Goal: Information Seeking & Learning: Learn about a topic

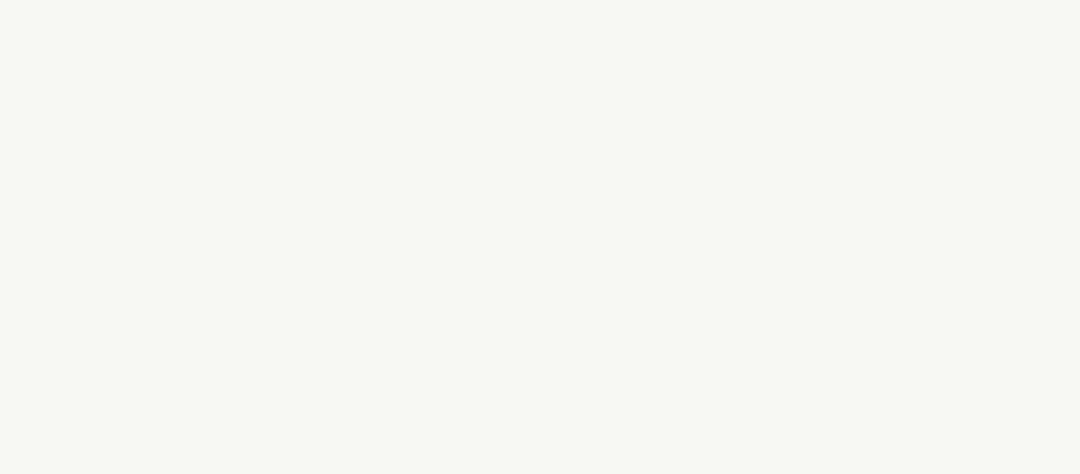
select select "FR"
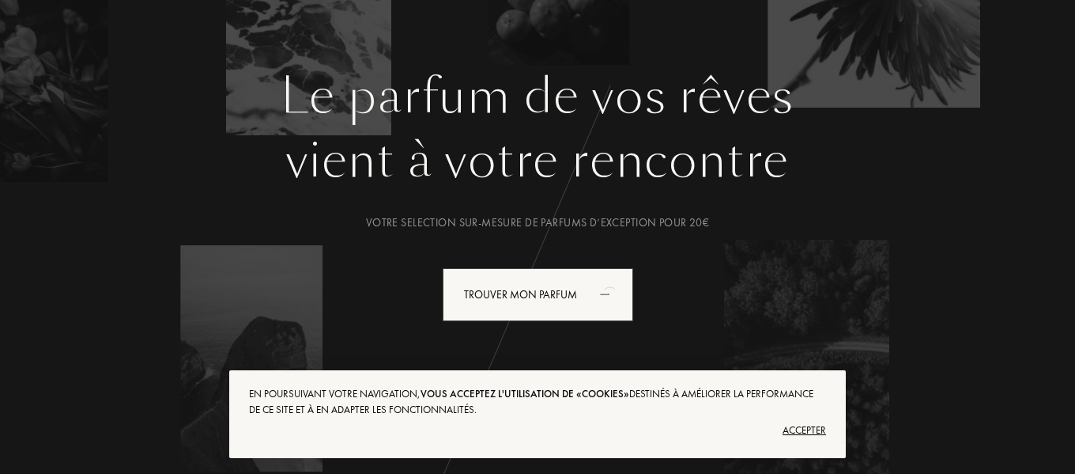
scroll to position [237, 0]
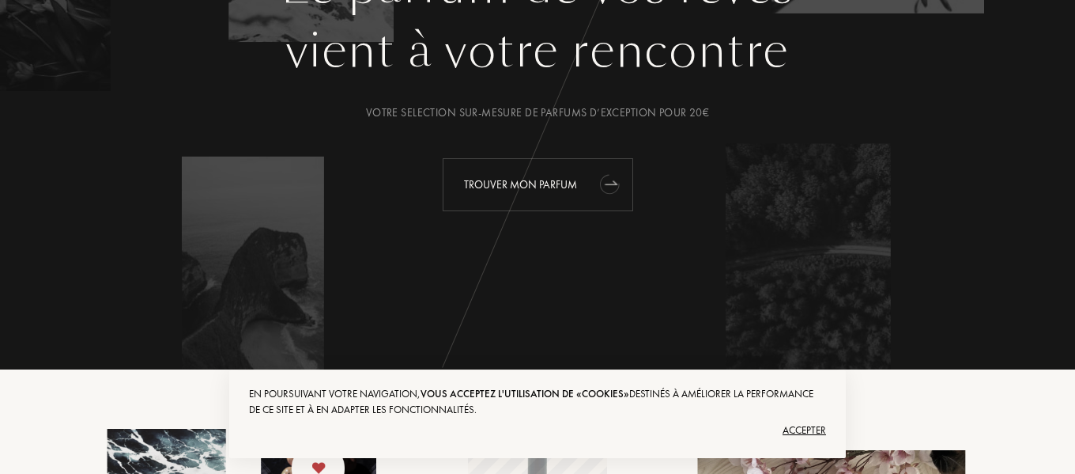
click at [519, 179] on div "Trouver mon parfum" at bounding box center [538, 184] width 191 height 53
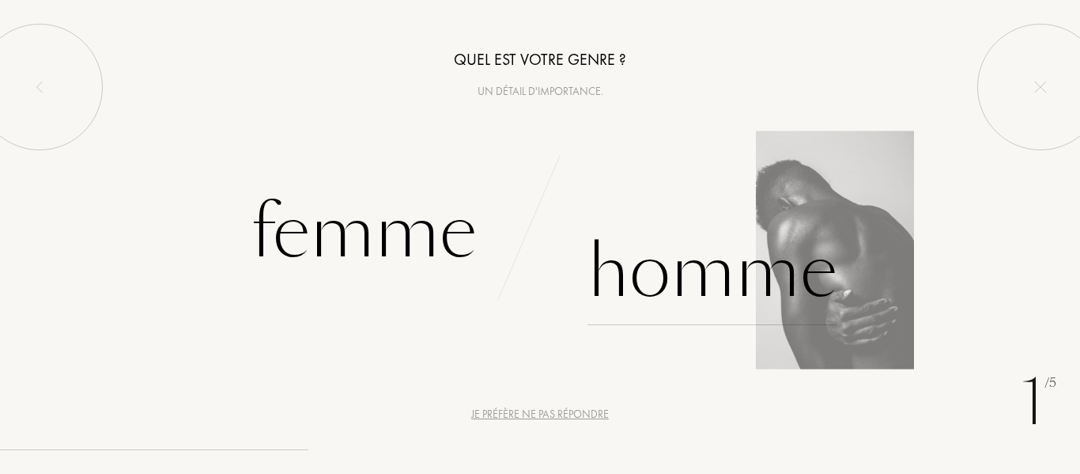
click at [718, 271] on div "Homme" at bounding box center [712, 271] width 250 height 107
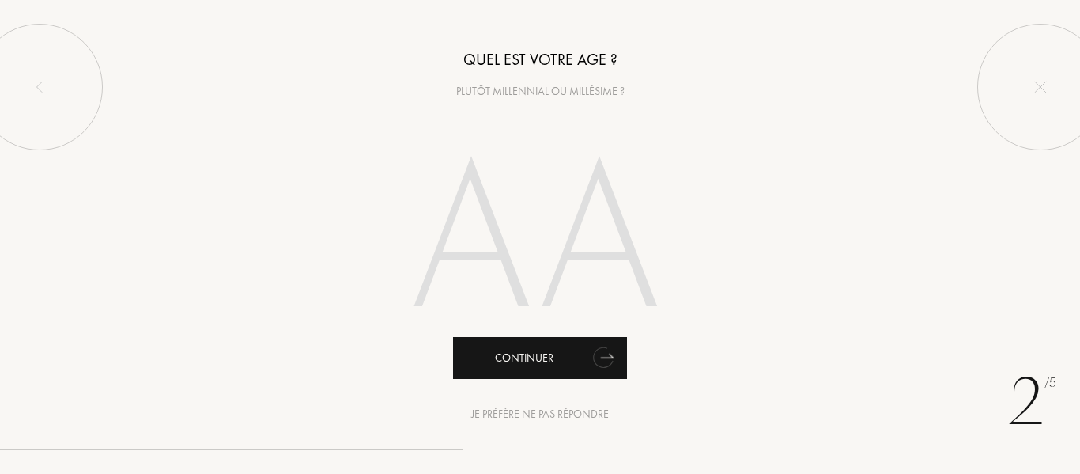
click at [530, 361] on div "Continuer" at bounding box center [540, 358] width 174 height 42
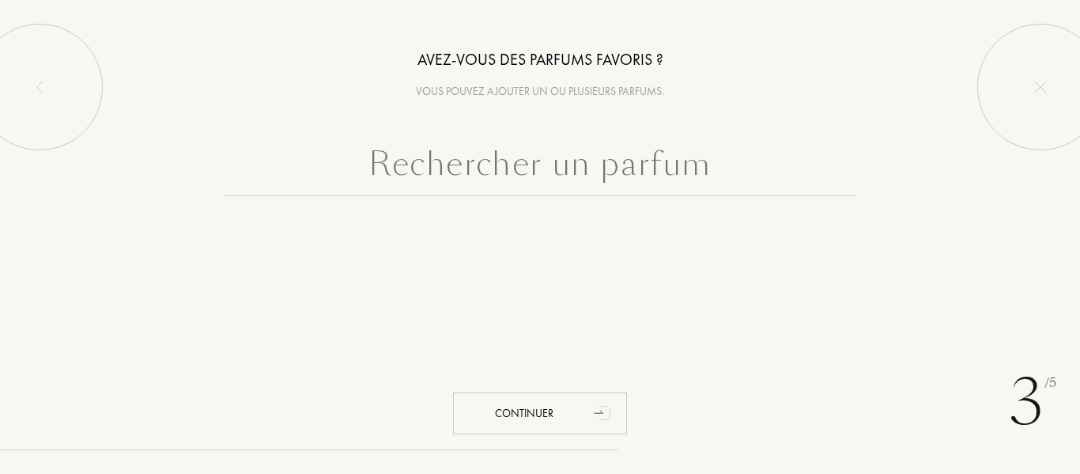
type input "i"
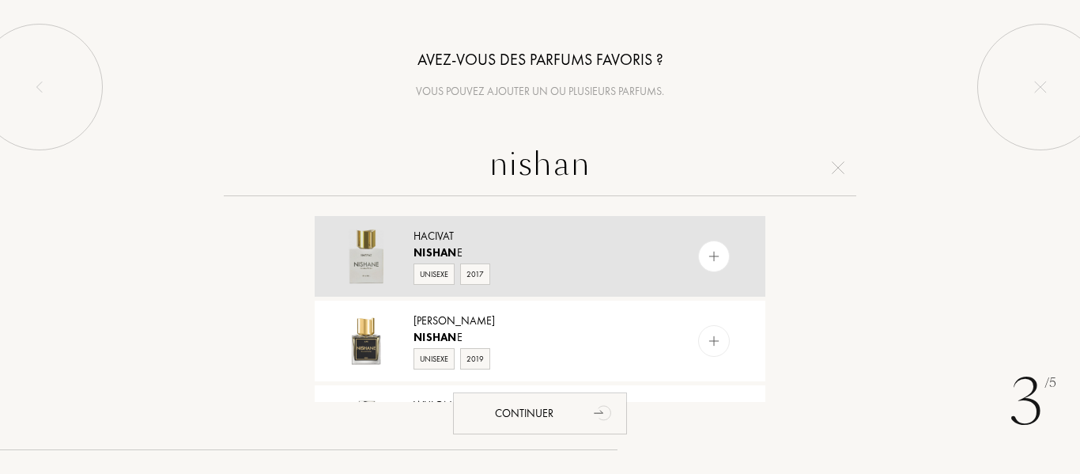
type input "nishan"
click at [470, 243] on div "Hacivat" at bounding box center [539, 236] width 251 height 17
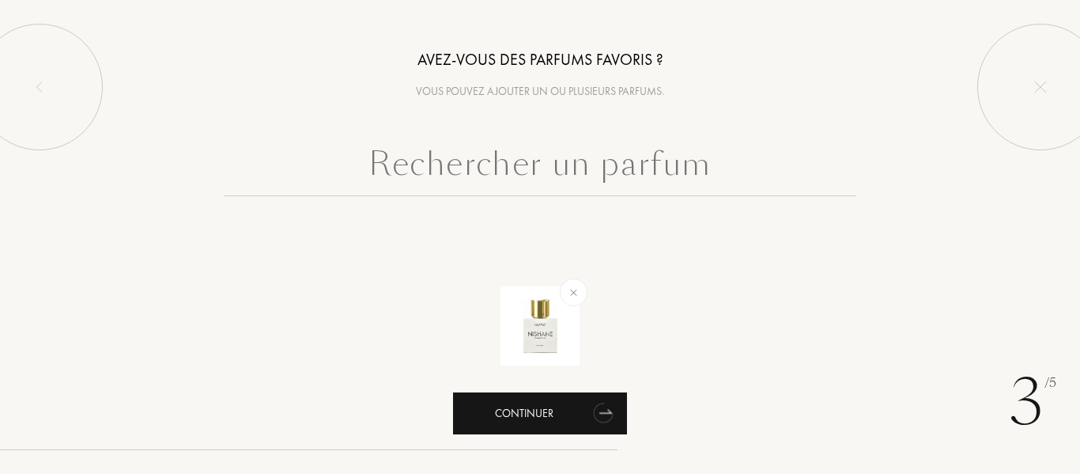
click at [569, 415] on div "Continuer" at bounding box center [540, 413] width 174 height 42
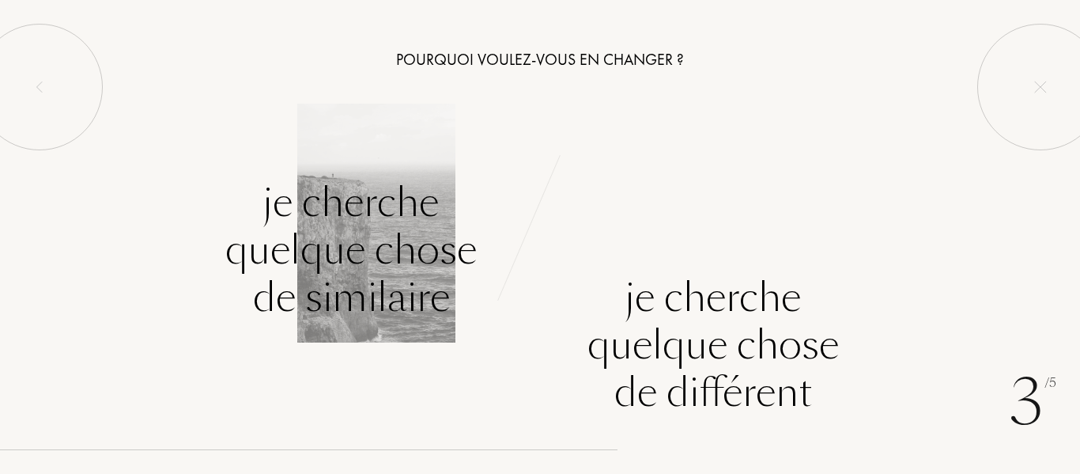
click at [353, 226] on div "Je cherche quelque chose de similaire" at bounding box center [350, 250] width 251 height 142
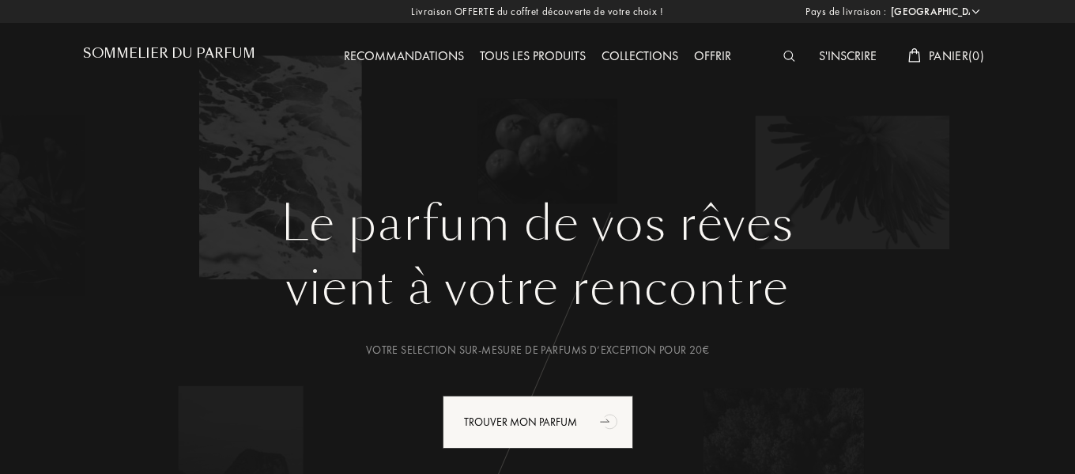
select select "FR"
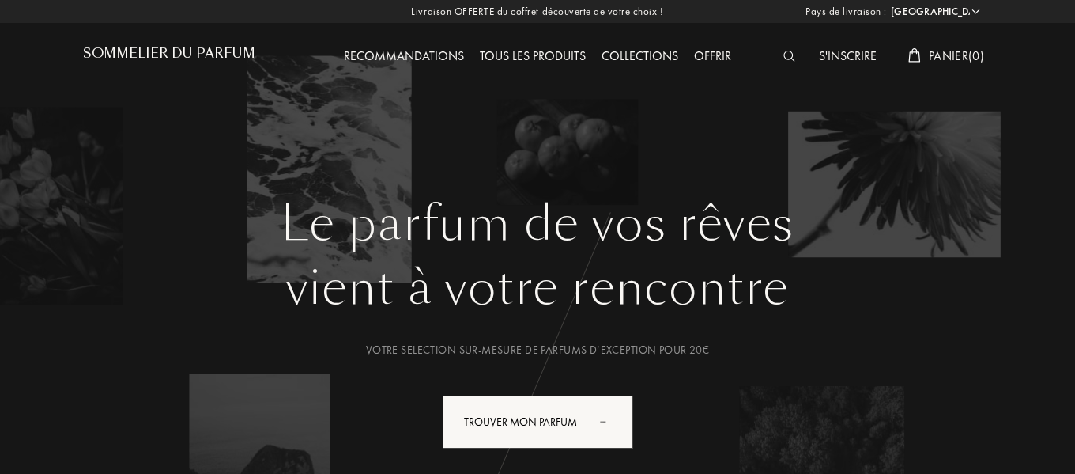
scroll to position [237, 0]
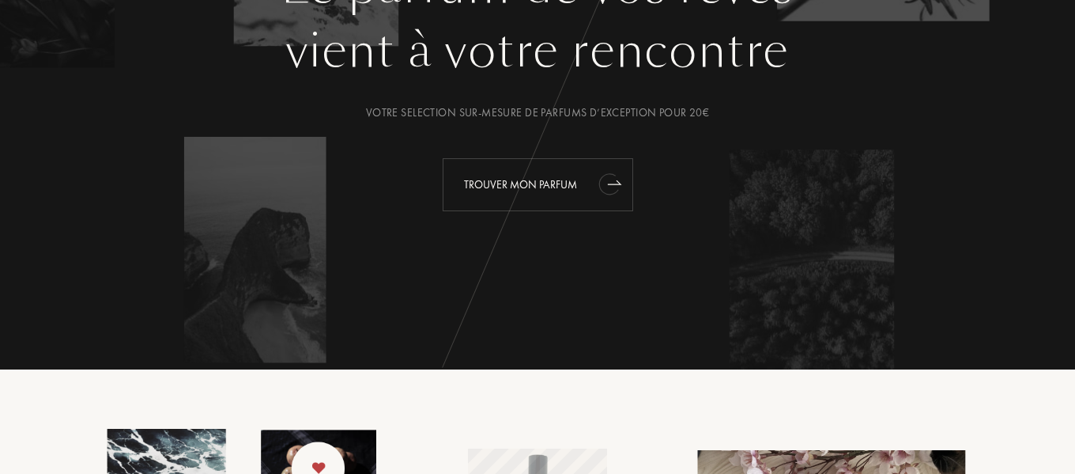
click at [578, 178] on div "Trouver mon parfum" at bounding box center [538, 184] width 191 height 53
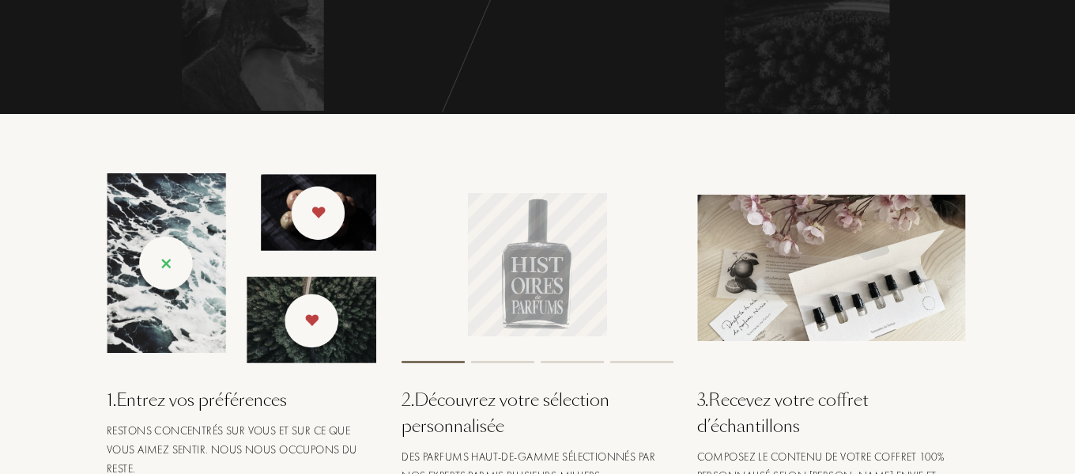
scroll to position [553, 0]
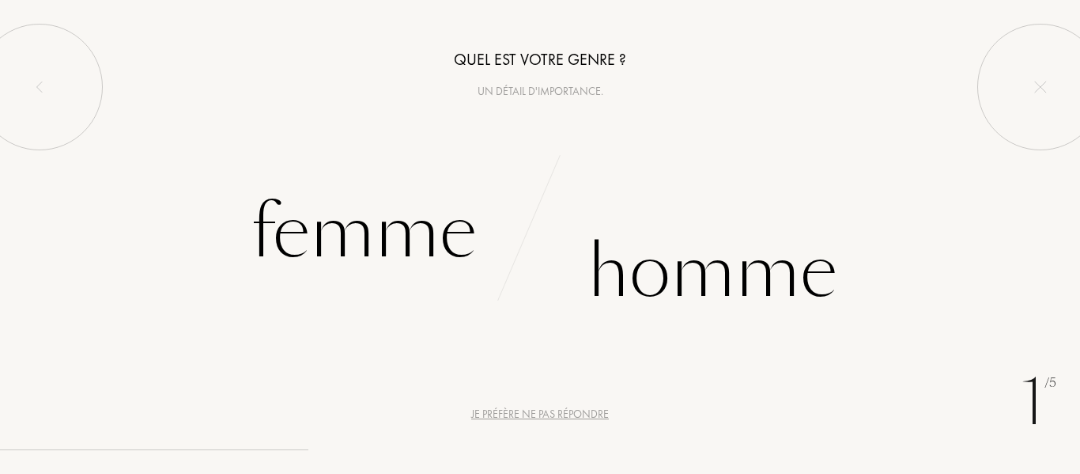
click at [527, 96] on div "Un détail d'importance." at bounding box center [540, 91] width 1080 height 17
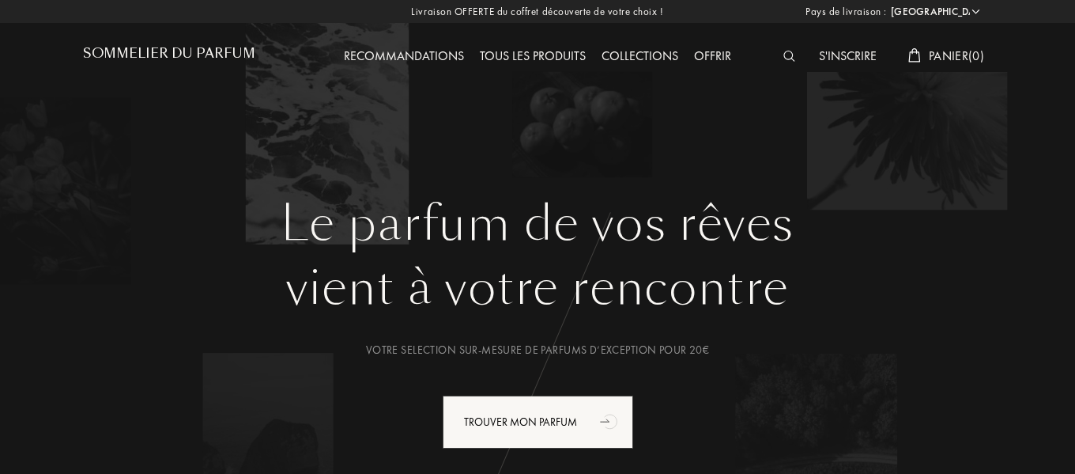
select select "FR"
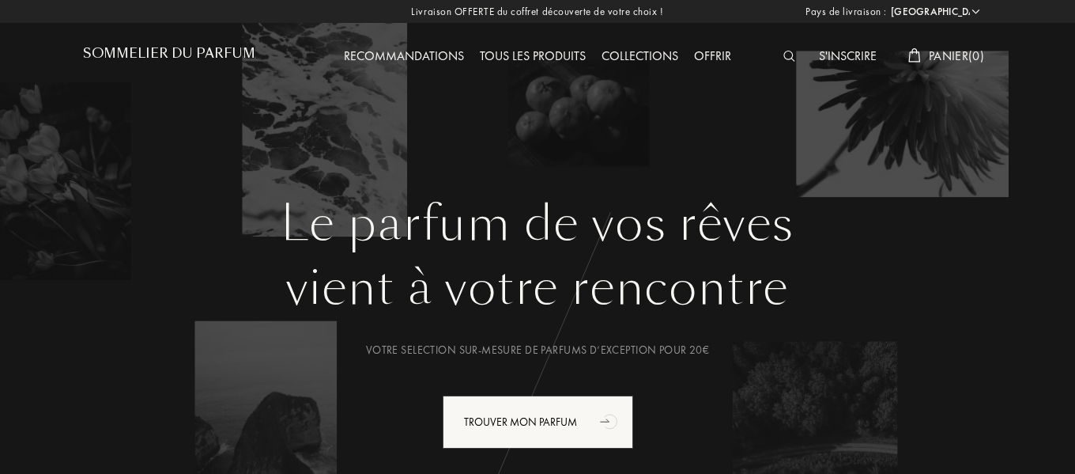
click at [786, 54] on img at bounding box center [790, 56] width 12 height 11
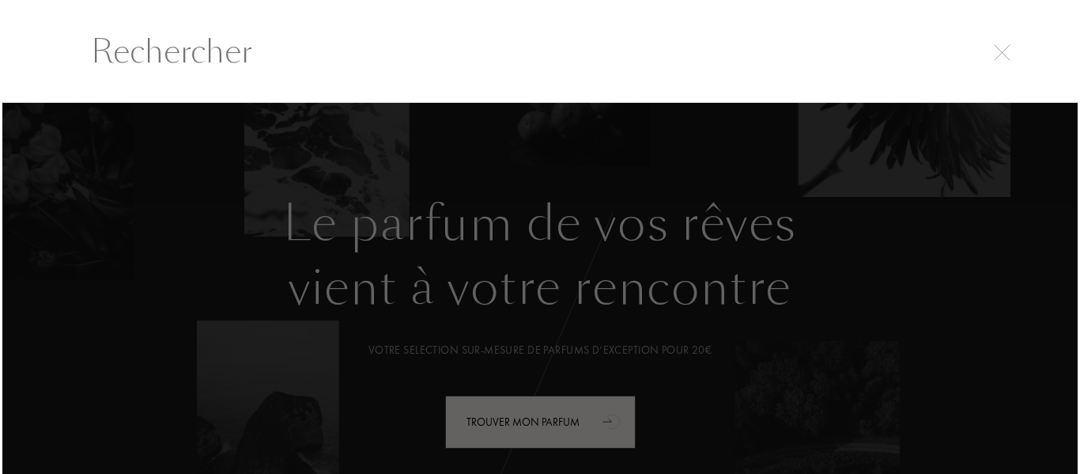
scroll to position [1, 0]
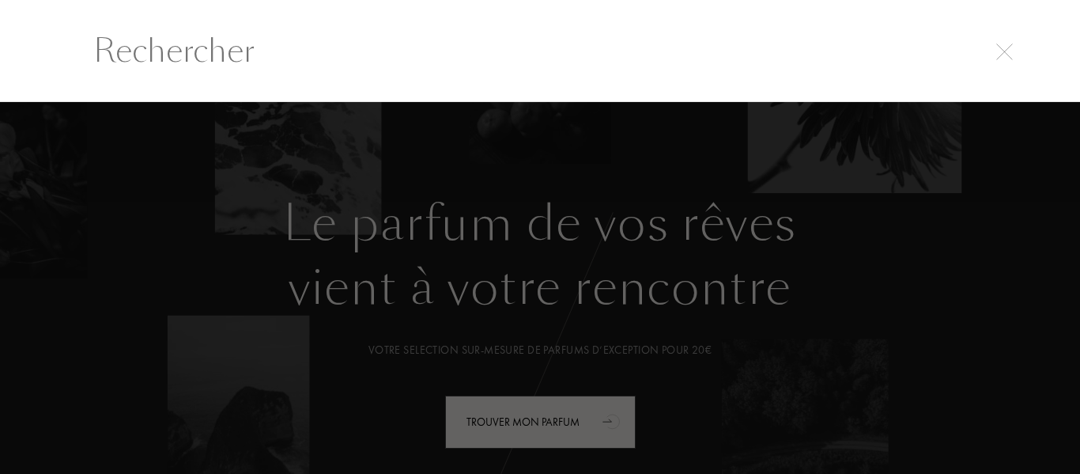
click at [159, 43] on input "text" at bounding box center [540, 50] width 957 height 47
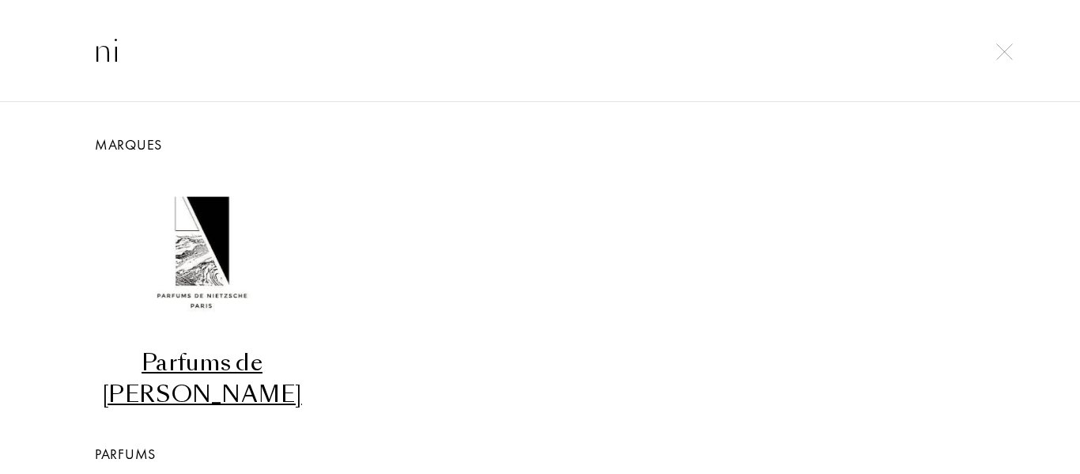
type input "n"
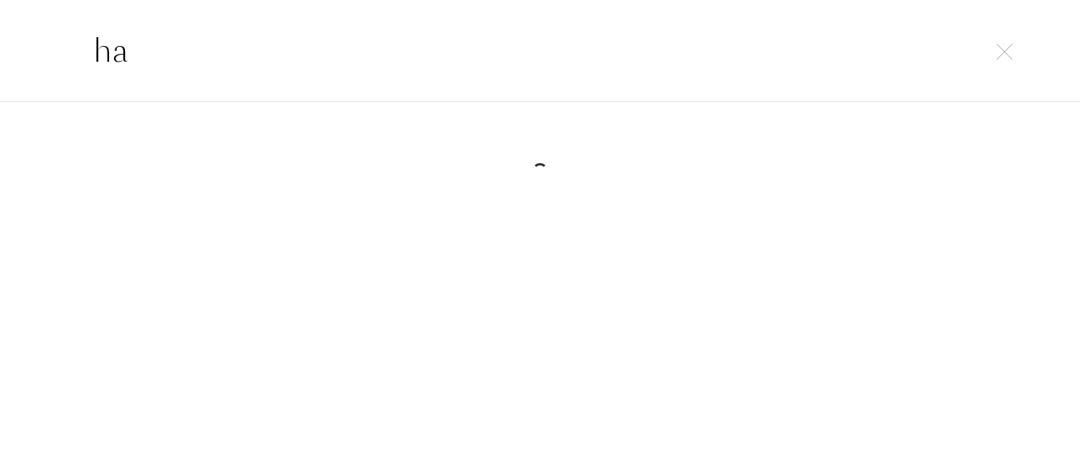
type input "h"
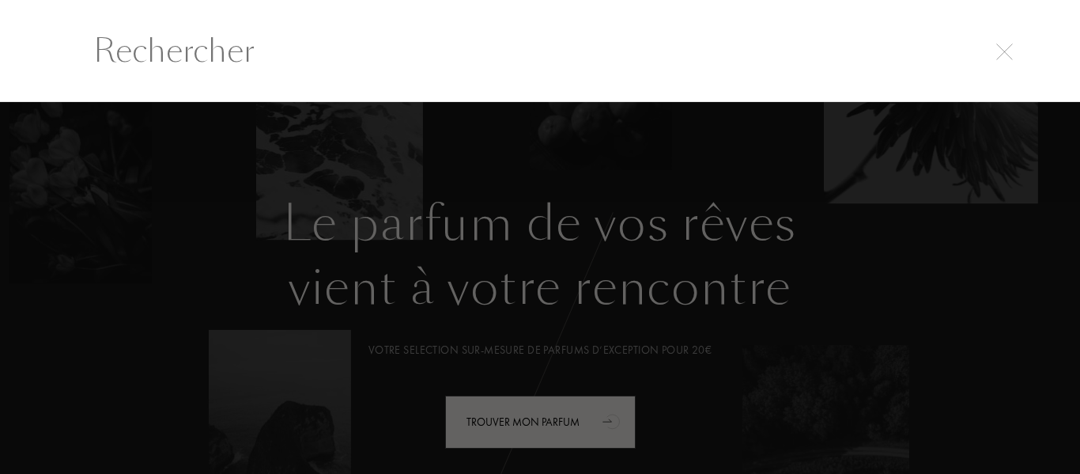
click at [1075, 101] on div at bounding box center [540, 50] width 1080 height 103
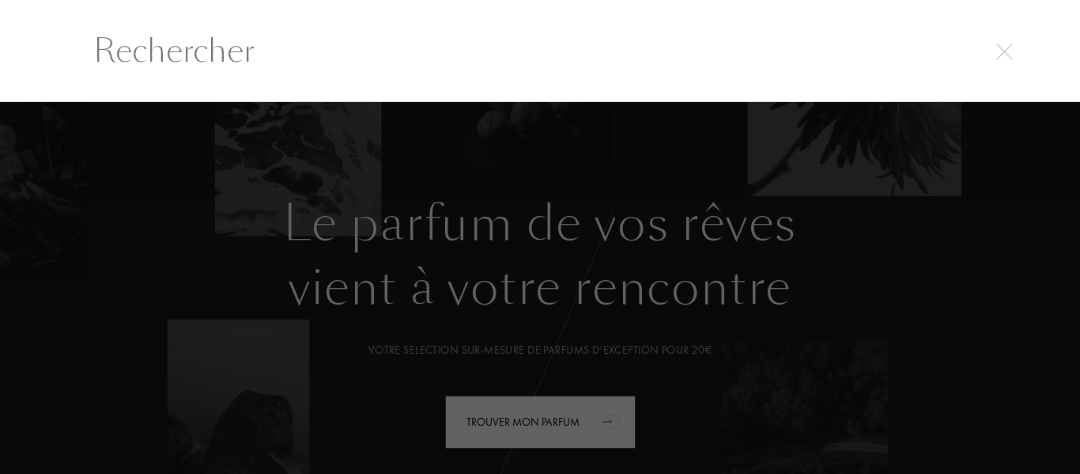
click at [183, 68] on input "text" at bounding box center [540, 50] width 957 height 47
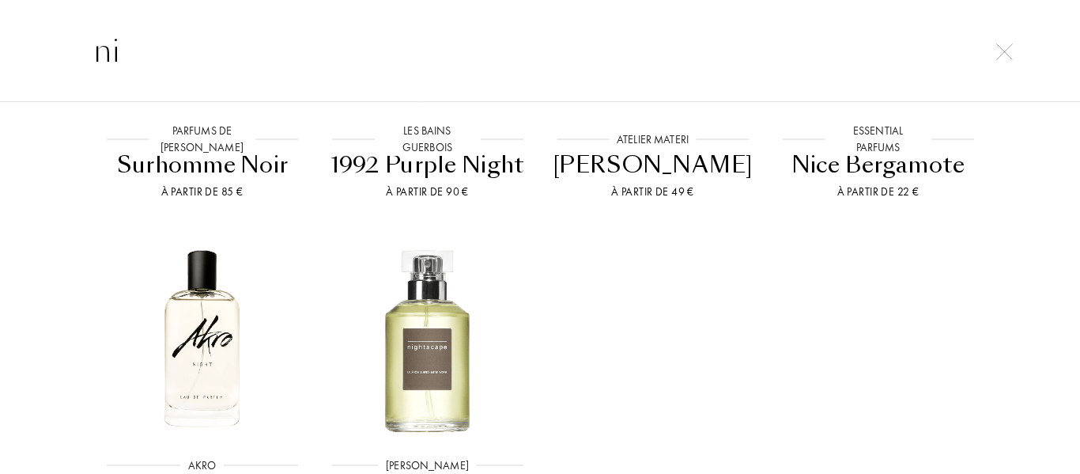
scroll to position [633, 0]
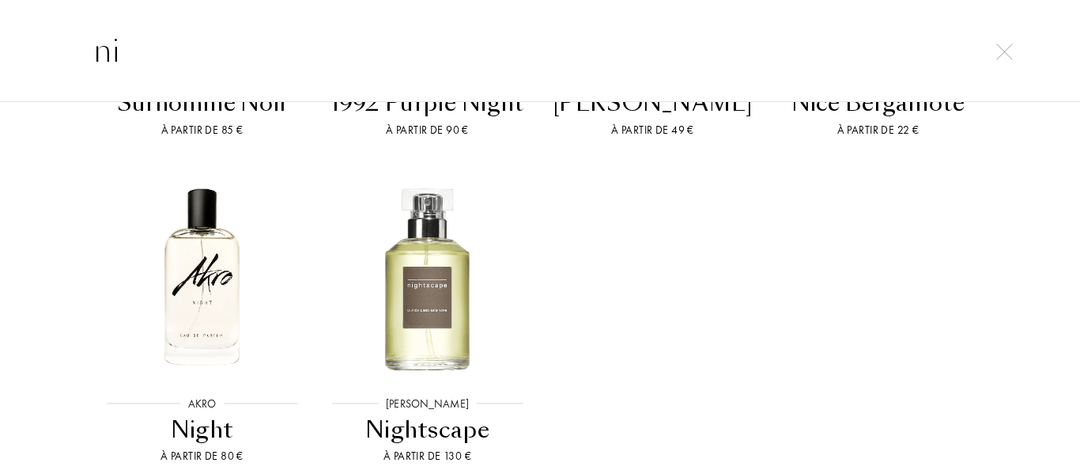
type input "nic"
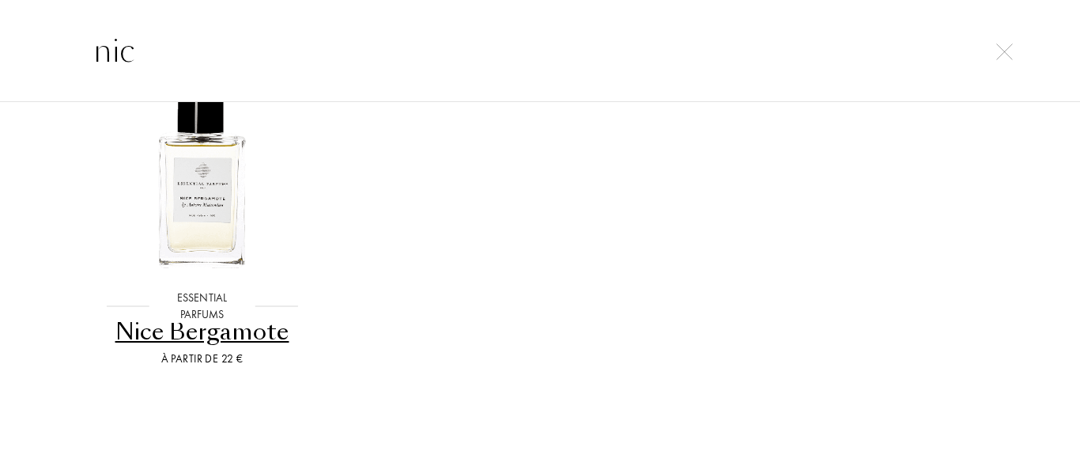
scroll to position [0, 0]
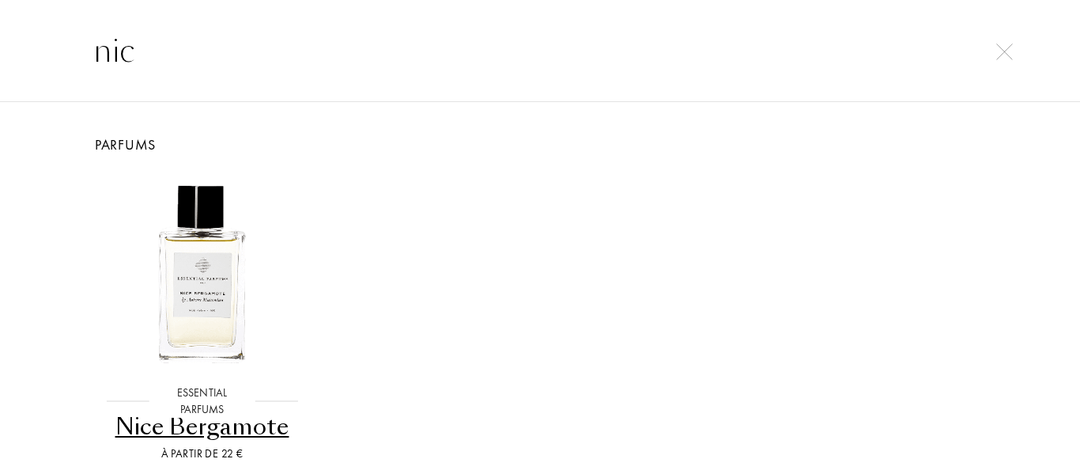
drag, startPoint x: 178, startPoint y: 40, endPoint x: 0, endPoint y: 2, distance: 181.9
click at [0, 2] on div "nic" at bounding box center [540, 50] width 1080 height 103
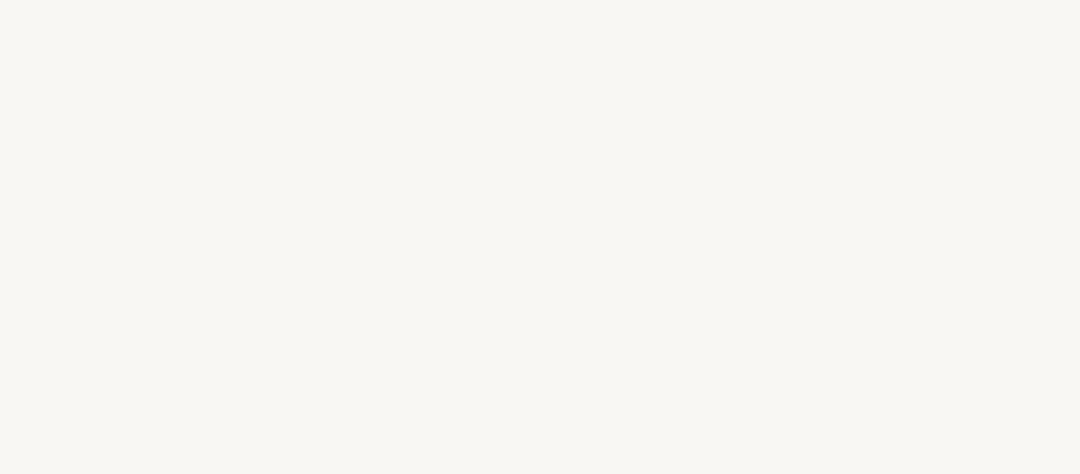
select select "FR"
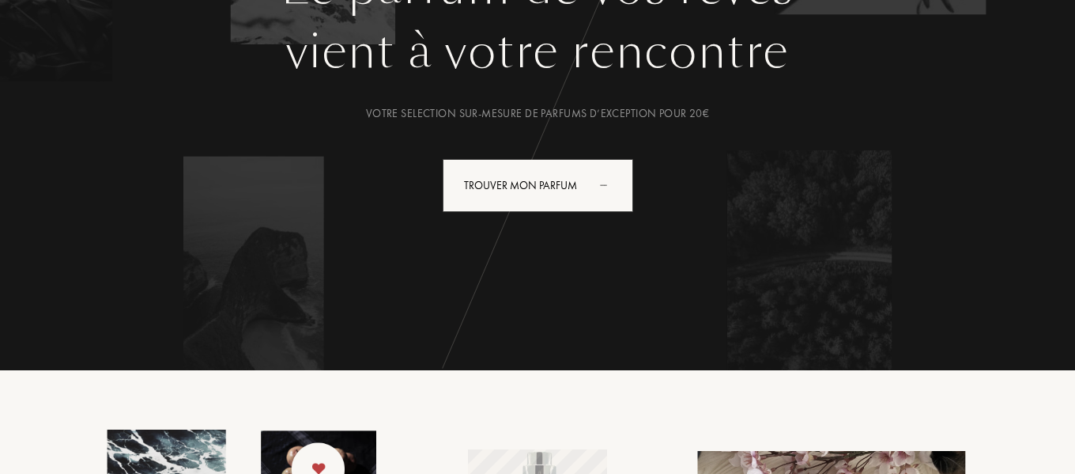
scroll to position [237, 0]
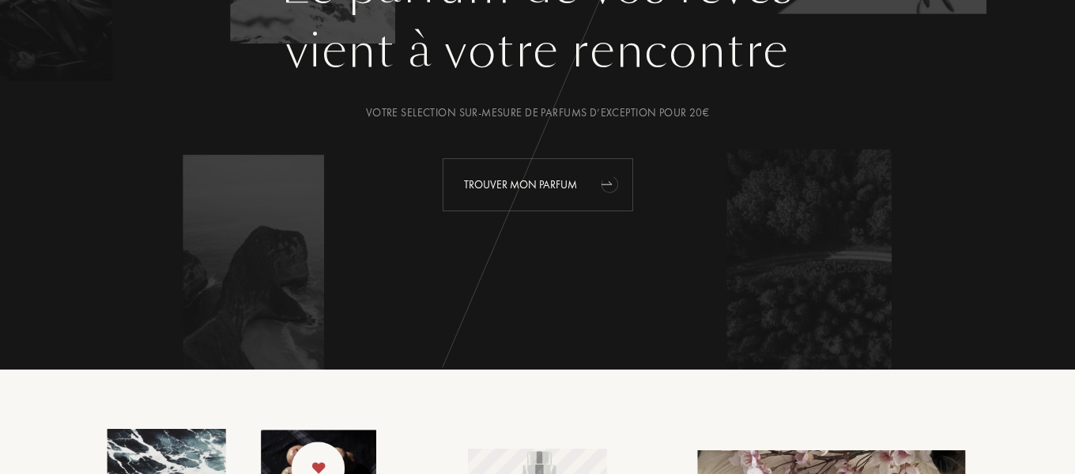
click at [519, 177] on div "Trouver mon parfum" at bounding box center [538, 184] width 191 height 53
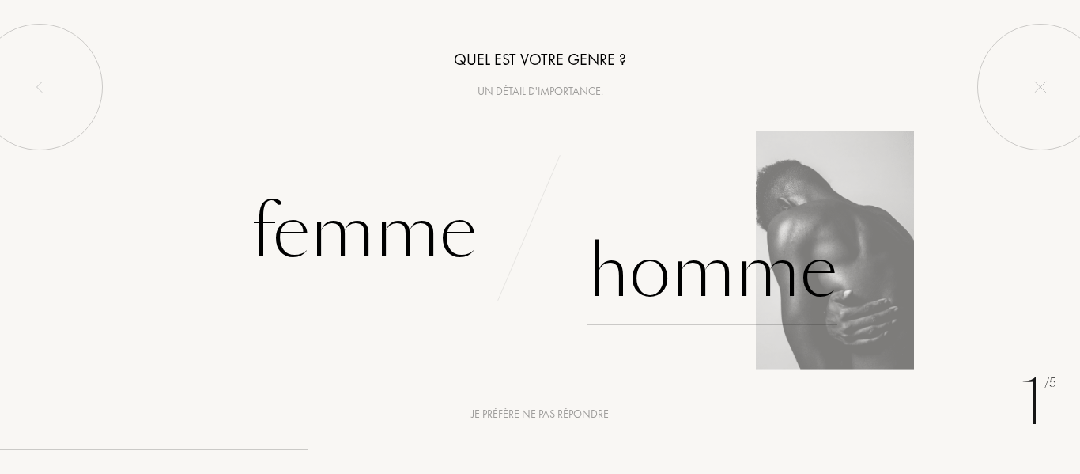
click at [724, 274] on div "Homme" at bounding box center [712, 271] width 250 height 107
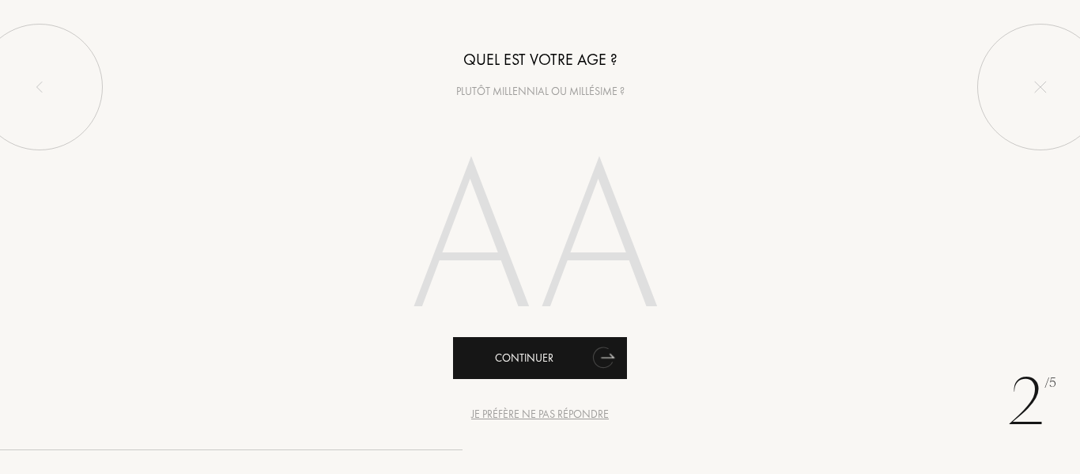
click at [515, 371] on div "Continuer" at bounding box center [540, 358] width 174 height 42
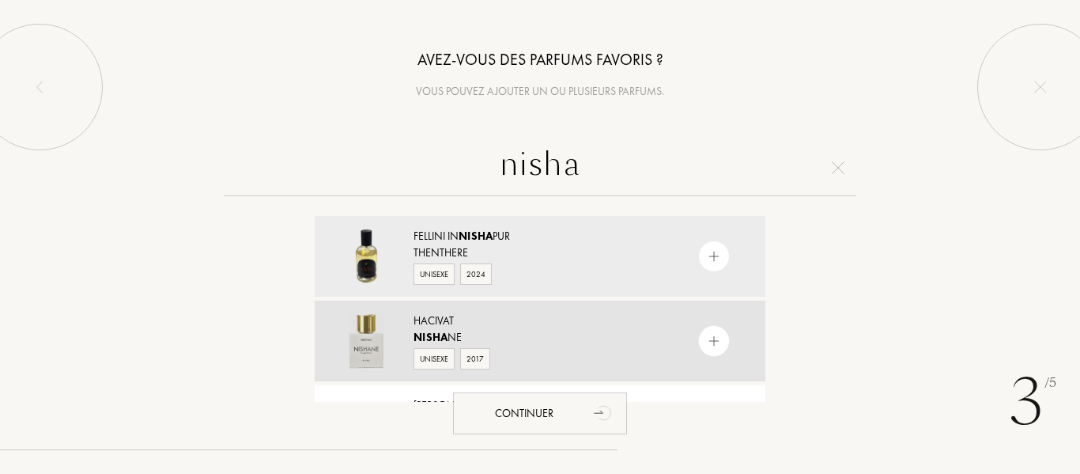
type input "nisha"
click at [448, 334] on span "Nisha" at bounding box center [431, 337] width 34 height 14
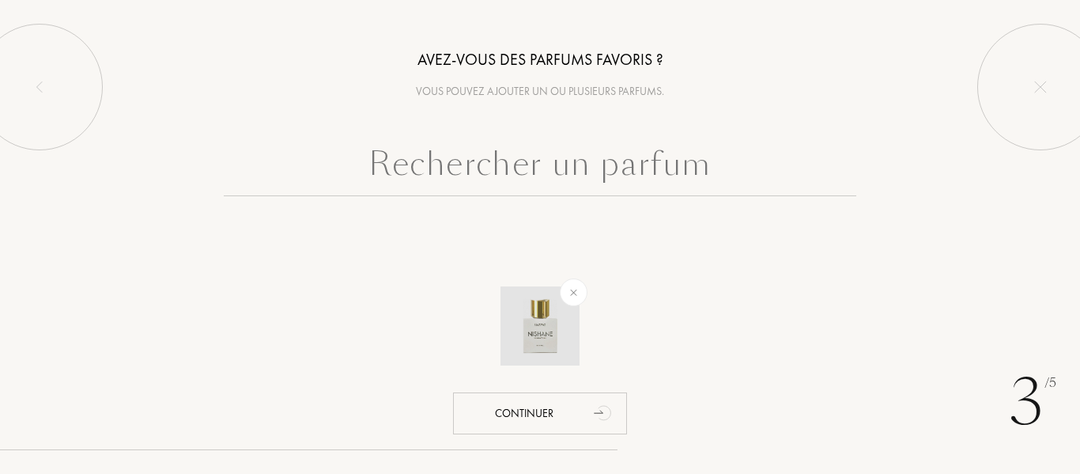
click at [537, 334] on img at bounding box center [539, 325] width 55 height 55
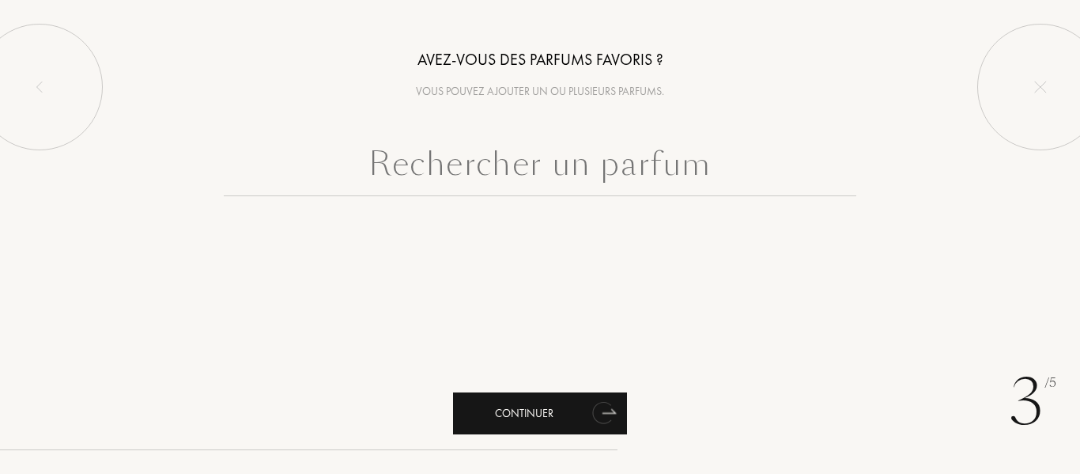
click at [552, 420] on div "Continuer" at bounding box center [540, 413] width 174 height 42
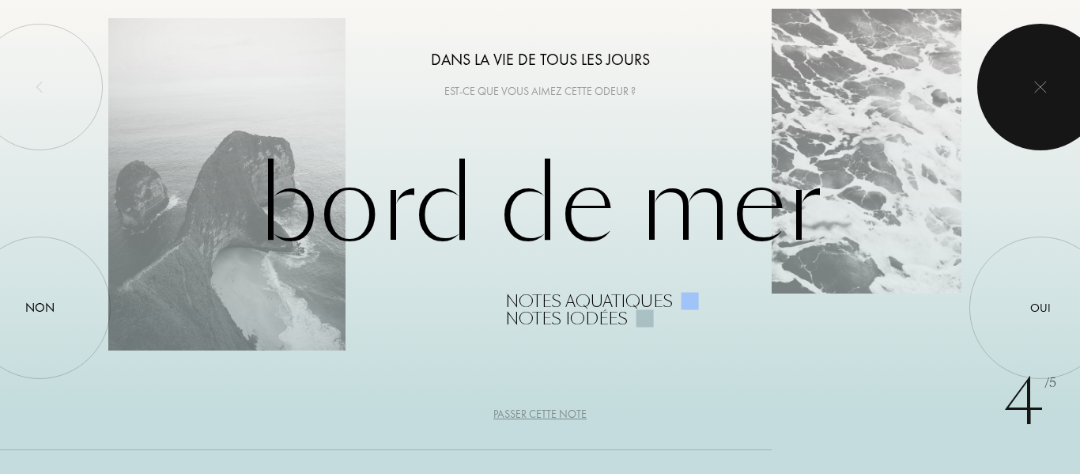
click at [1042, 89] on img at bounding box center [1040, 87] width 13 height 13
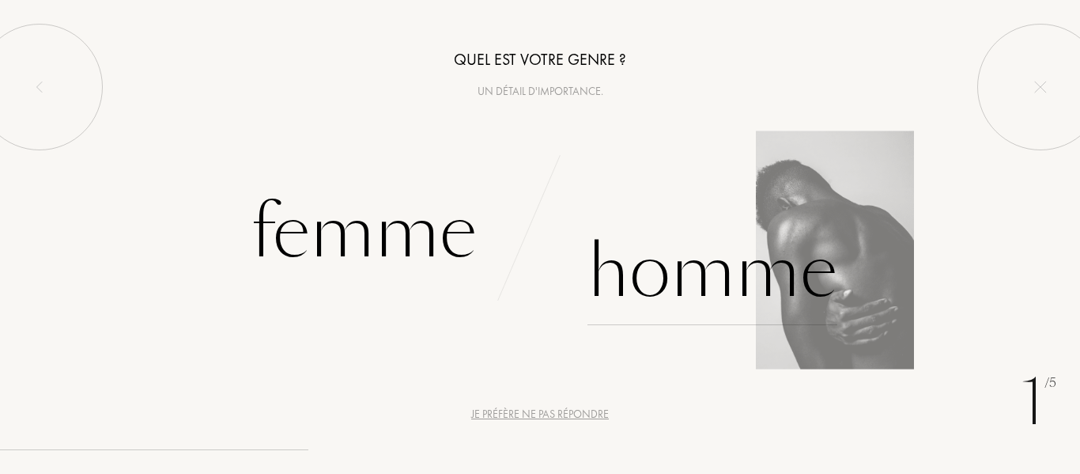
click at [693, 270] on div "Homme" at bounding box center [712, 271] width 250 height 107
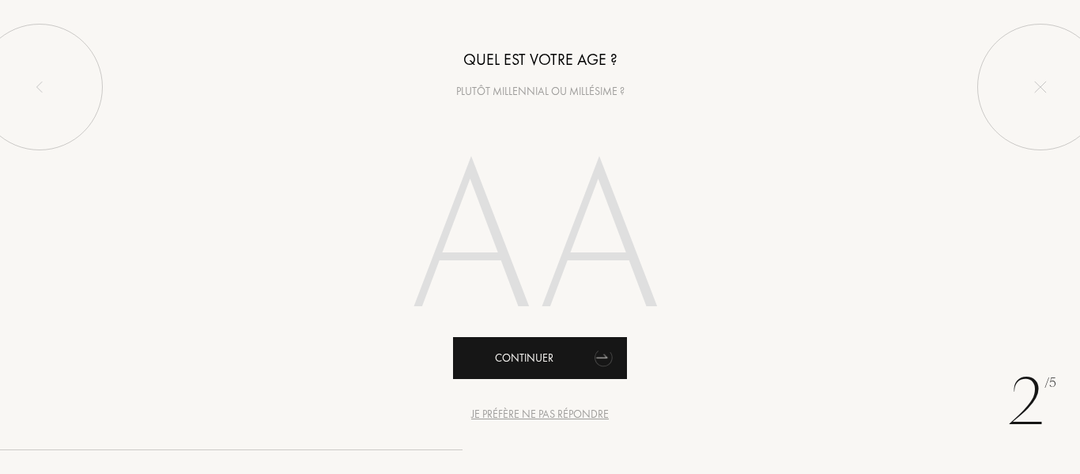
click at [499, 361] on div "Continuer" at bounding box center [540, 358] width 174 height 42
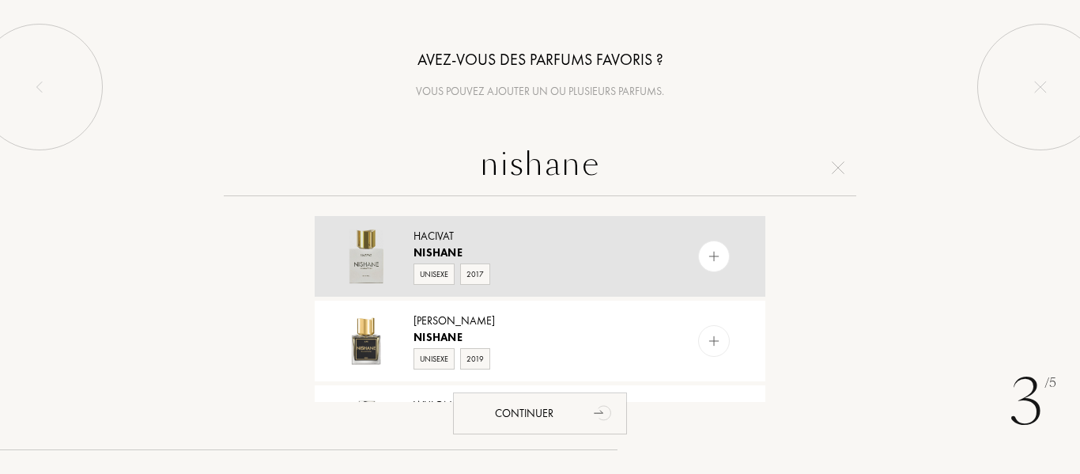
type input "nishane"
click at [466, 247] on div "Nishane" at bounding box center [539, 252] width 251 height 17
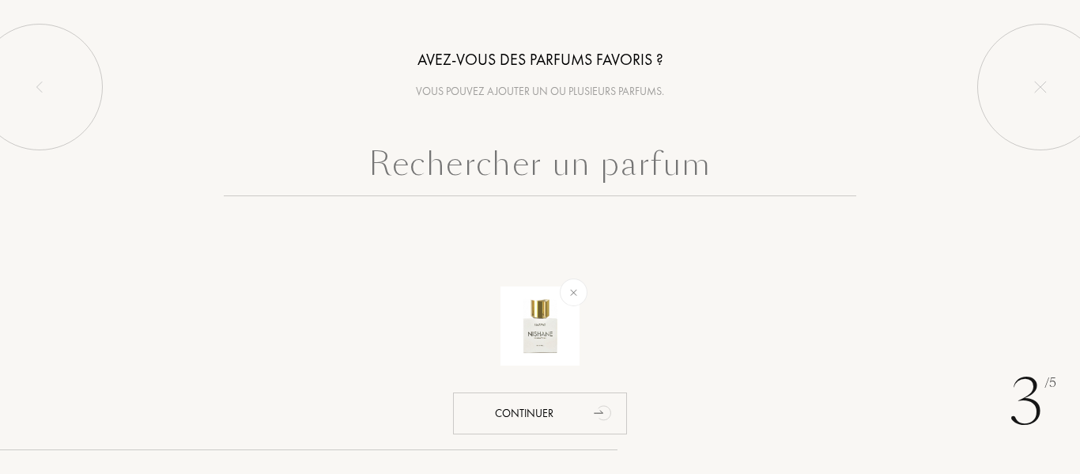
drag, startPoint x: 538, startPoint y: 324, endPoint x: 406, endPoint y: 270, distance: 142.6
click at [406, 270] on div at bounding box center [540, 243] width 474 height 63
click at [546, 331] on img at bounding box center [539, 325] width 55 height 55
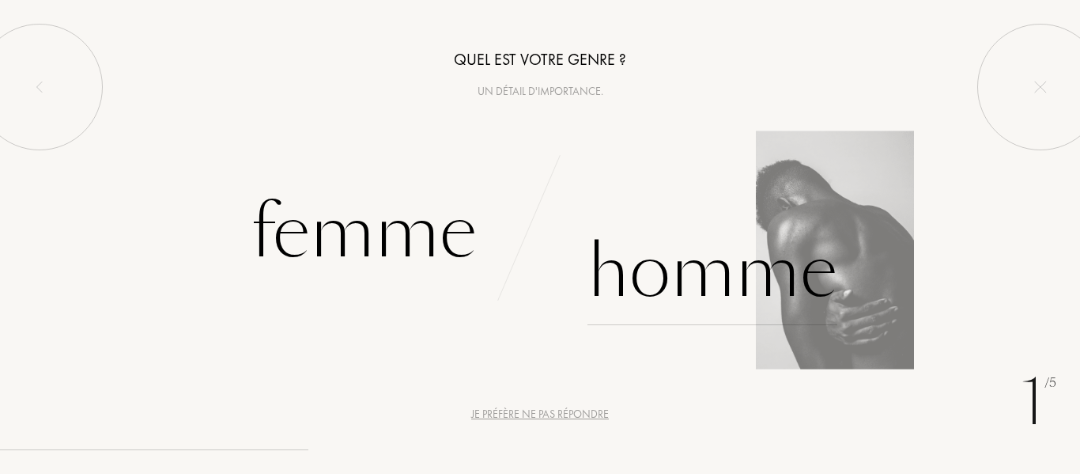
click at [682, 266] on div "Homme" at bounding box center [712, 271] width 250 height 107
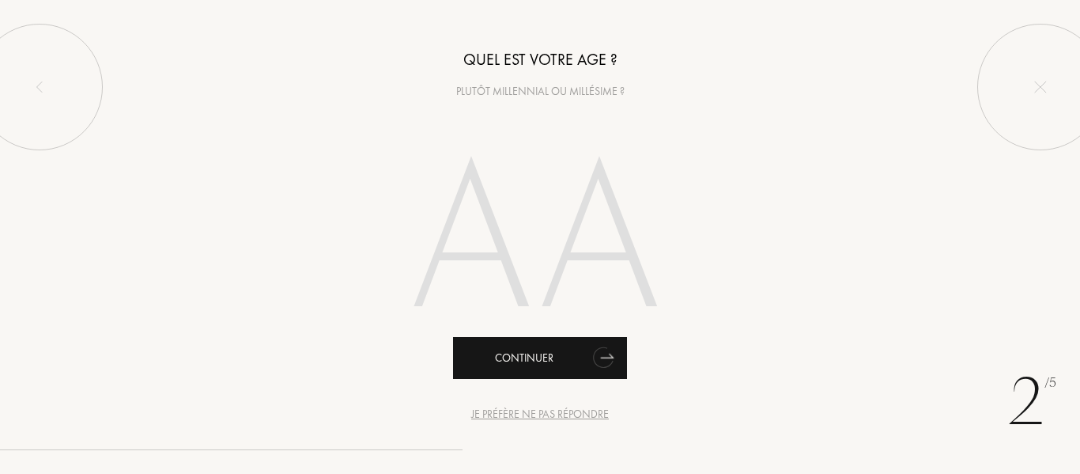
click at [537, 373] on div "Continuer" at bounding box center [540, 358] width 174 height 42
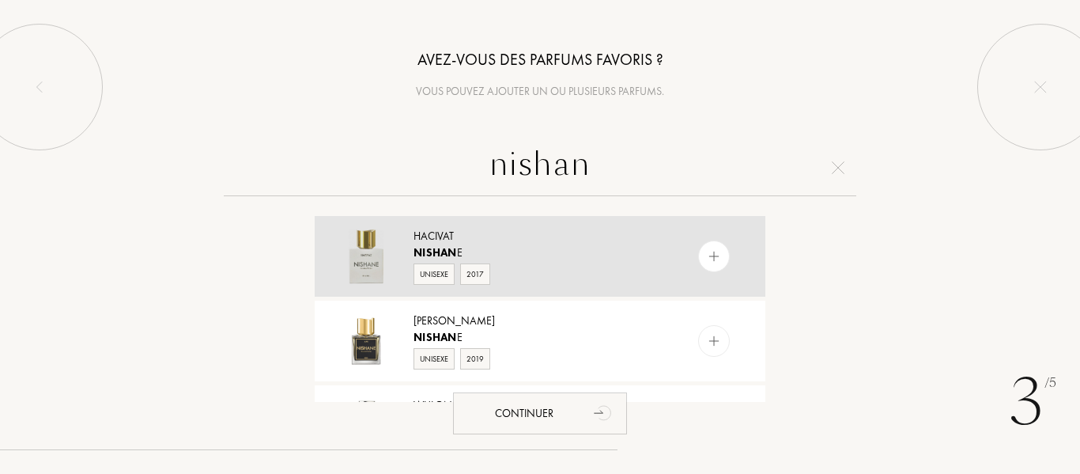
type input "nishan"
click at [454, 250] on span "Nishan" at bounding box center [435, 252] width 43 height 14
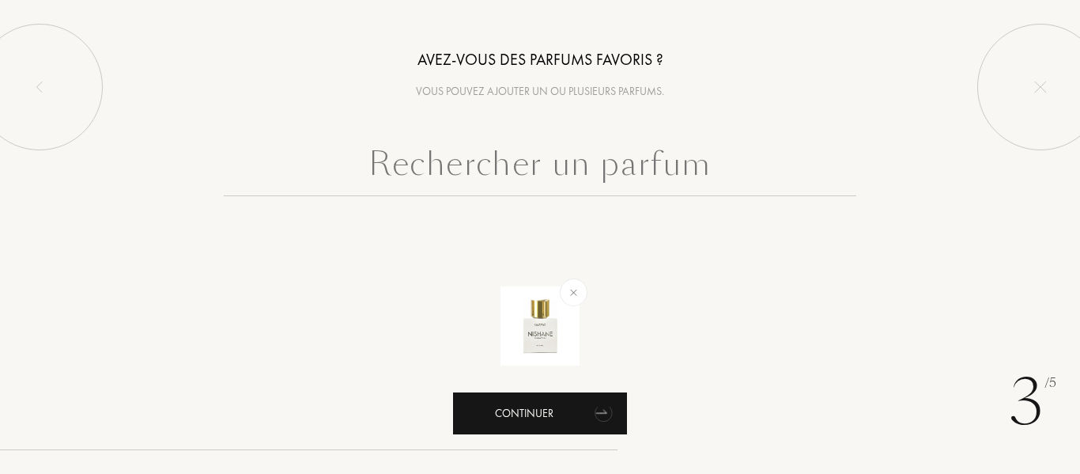
click at [531, 410] on div "Continuer" at bounding box center [540, 413] width 174 height 42
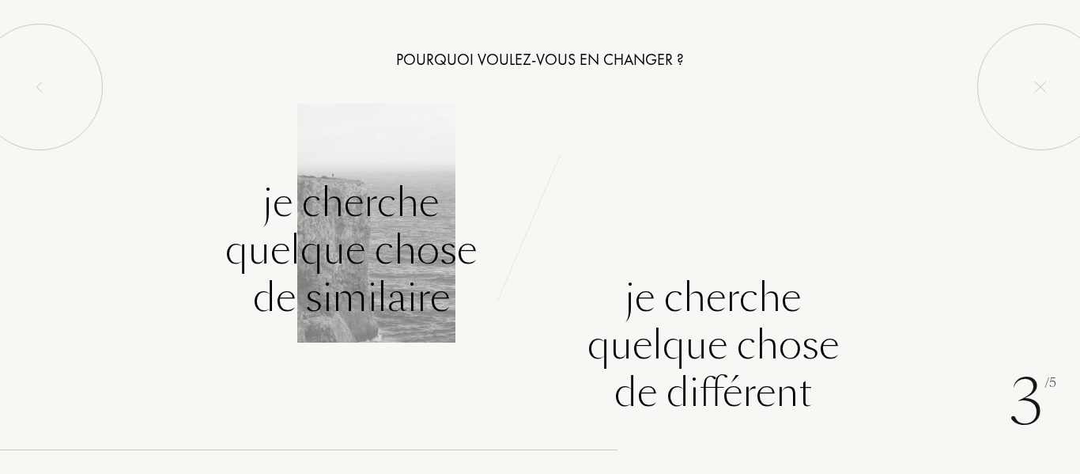
click at [363, 238] on div "Je cherche quelque chose de similaire" at bounding box center [350, 250] width 251 height 142
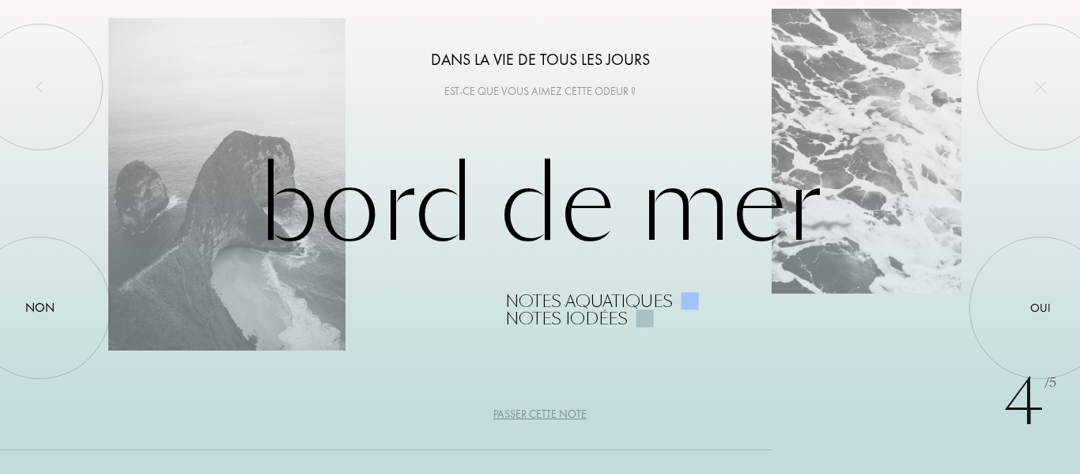
click at [549, 417] on div "Passer cette note" at bounding box center [539, 414] width 93 height 17
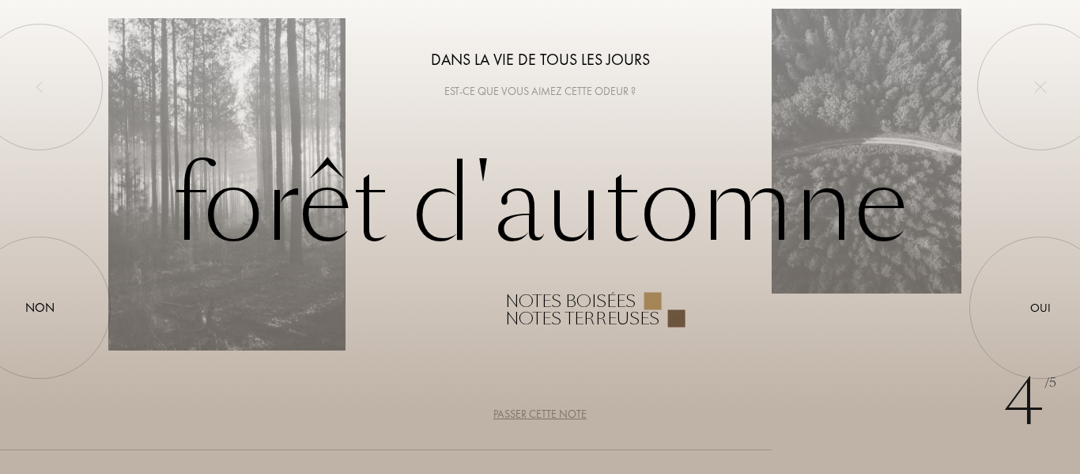
click at [549, 417] on div "Passer cette note" at bounding box center [539, 414] width 93 height 17
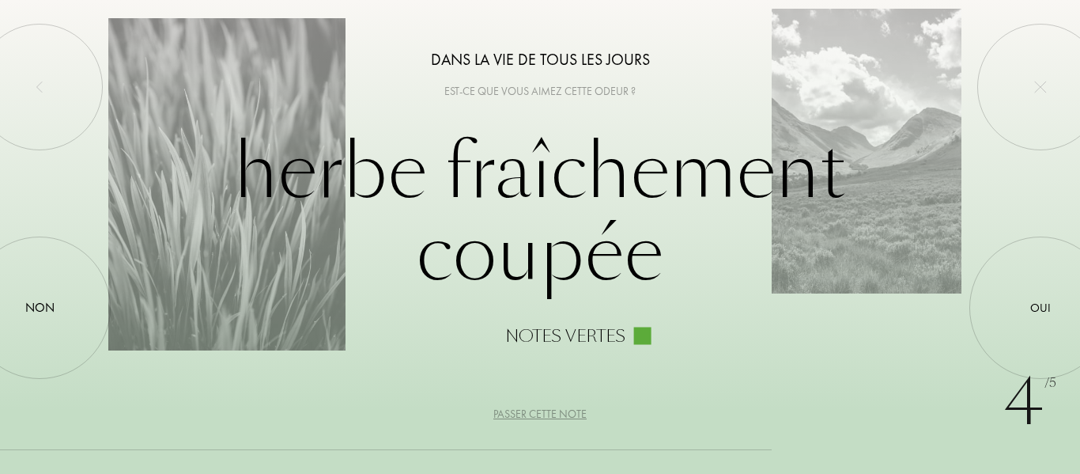
click at [549, 417] on div "Passer cette note" at bounding box center [539, 414] width 93 height 17
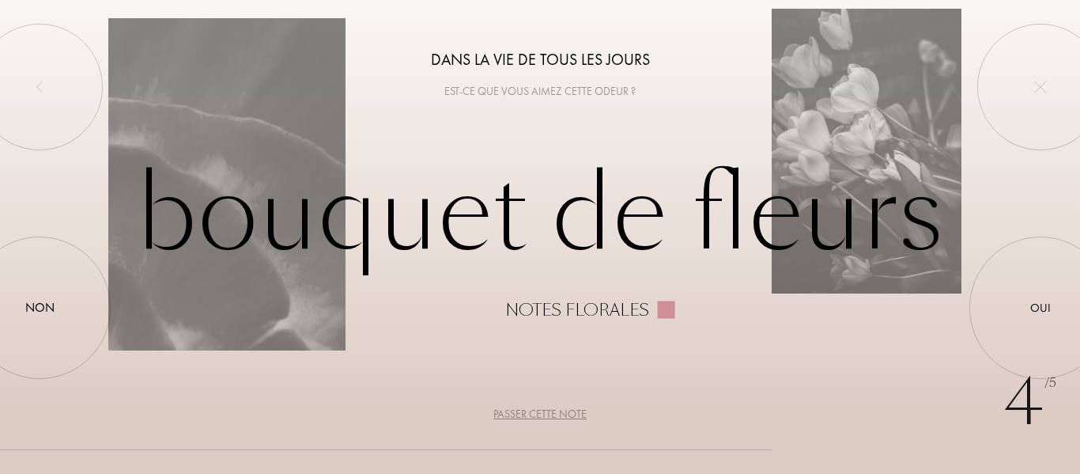
click at [549, 417] on div "Passer cette note" at bounding box center [539, 414] width 93 height 17
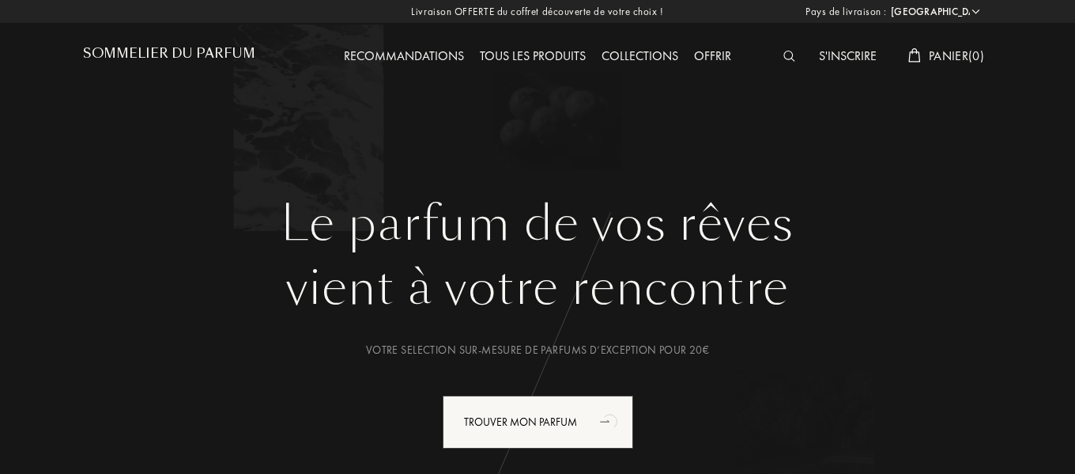
select select "FR"
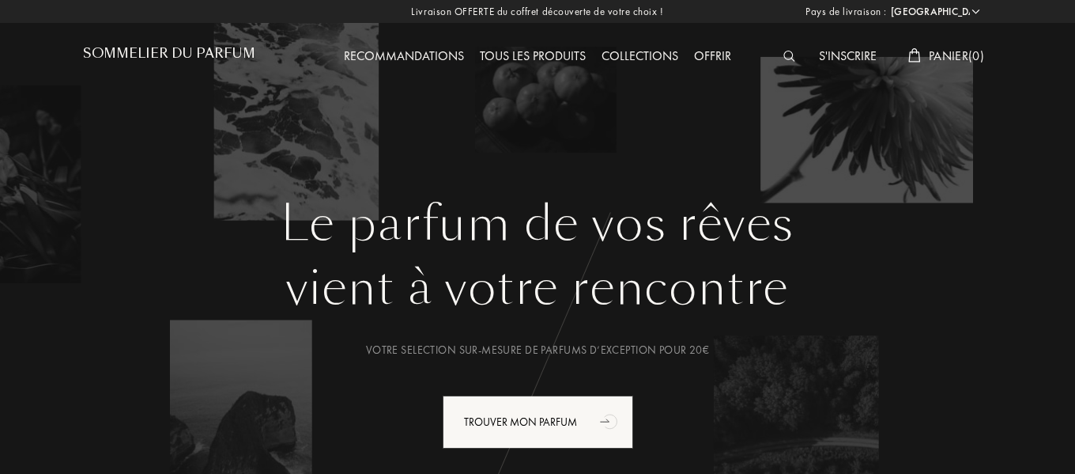
click at [129, 48] on h1 "Sommelier du Parfum" at bounding box center [169, 53] width 172 height 15
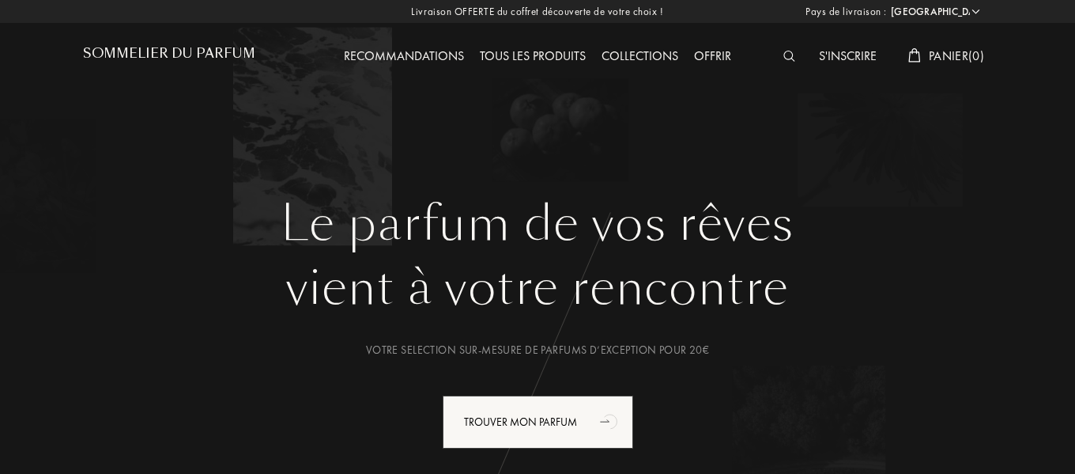
select select "FR"
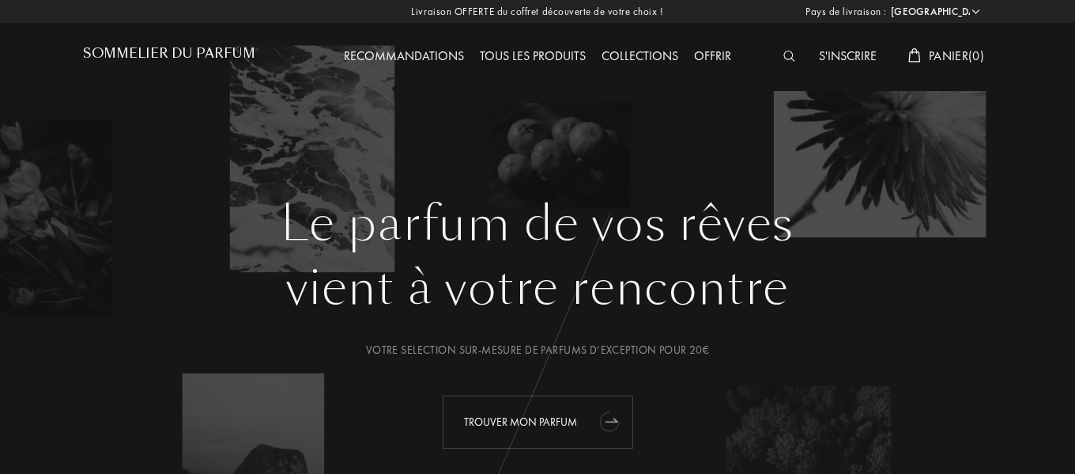
click at [518, 413] on div "Trouver mon parfum" at bounding box center [538, 421] width 191 height 53
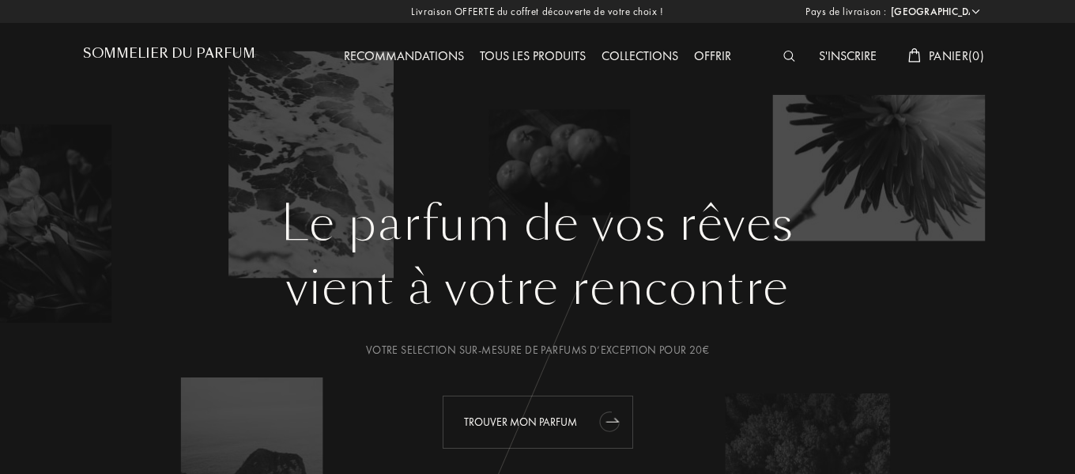
click at [507, 429] on div "Trouver mon parfum" at bounding box center [538, 421] width 191 height 53
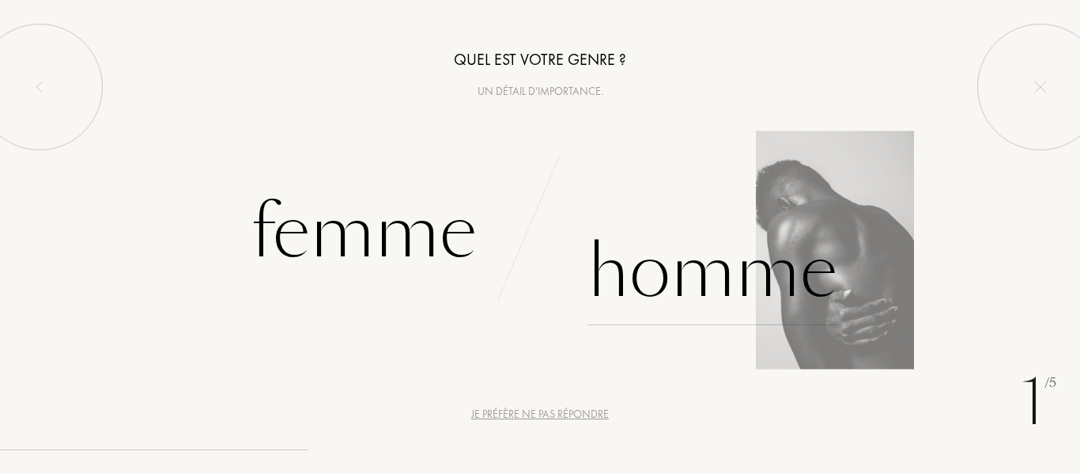
click at [664, 283] on div "Homme" at bounding box center [712, 271] width 250 height 107
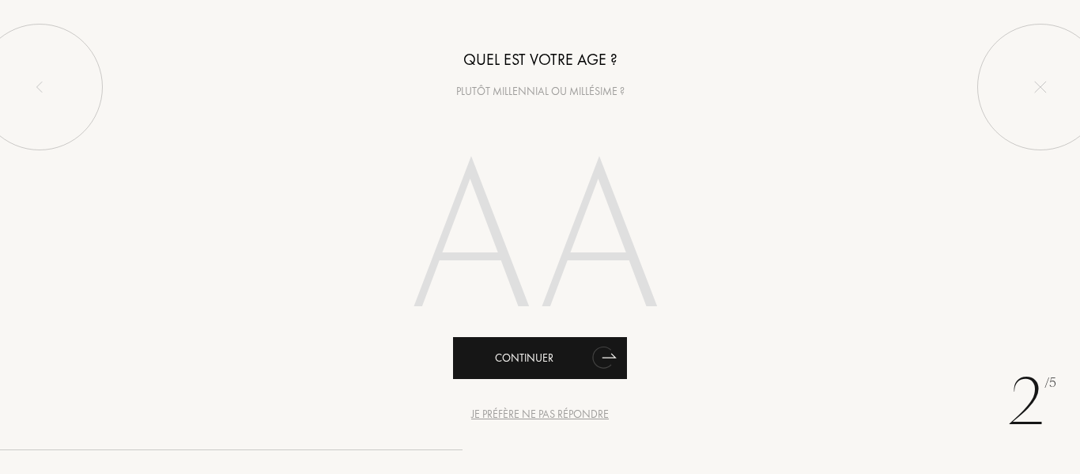
click at [519, 355] on div "Continuer" at bounding box center [540, 358] width 174 height 42
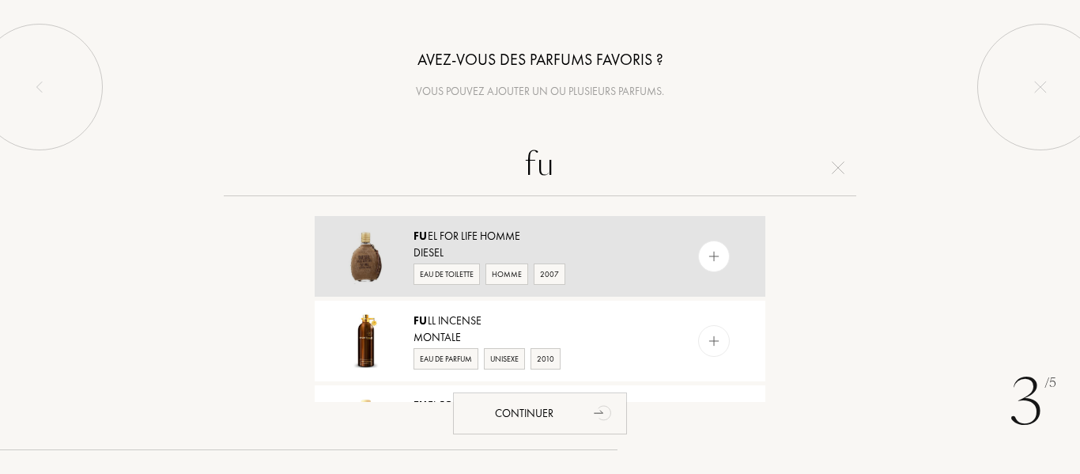
type input "fu"
click at [501, 252] on div "Diesel" at bounding box center [539, 252] width 251 height 17
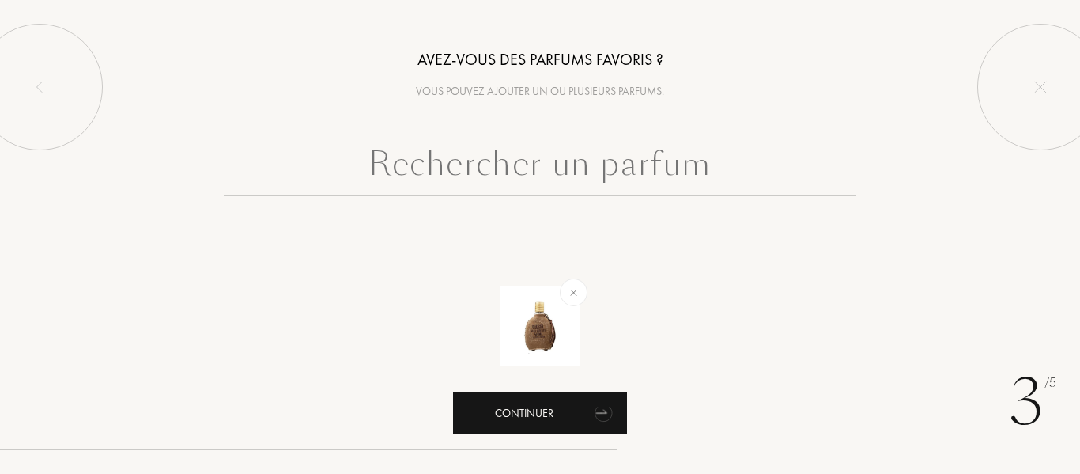
click at [522, 417] on div "Continuer" at bounding box center [540, 413] width 174 height 42
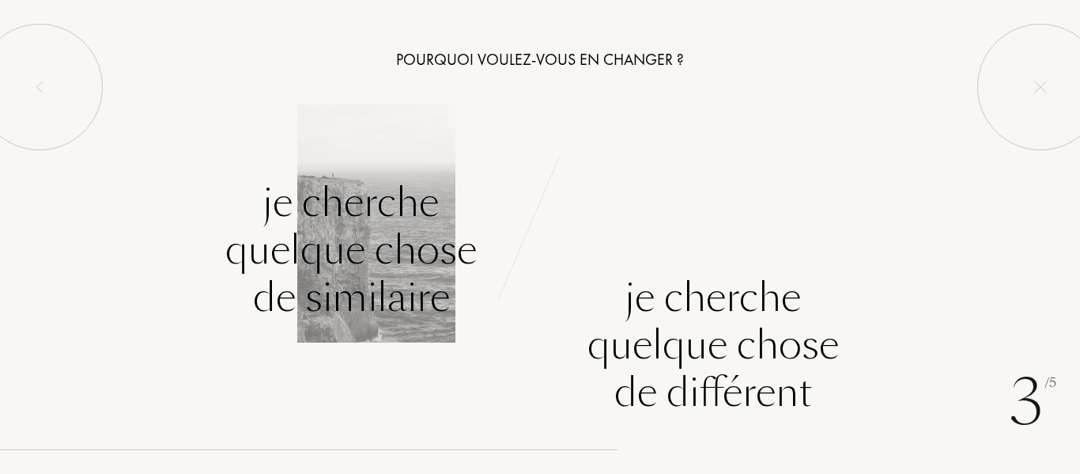
click at [357, 223] on div "Je cherche quelque chose de similaire" at bounding box center [350, 250] width 251 height 142
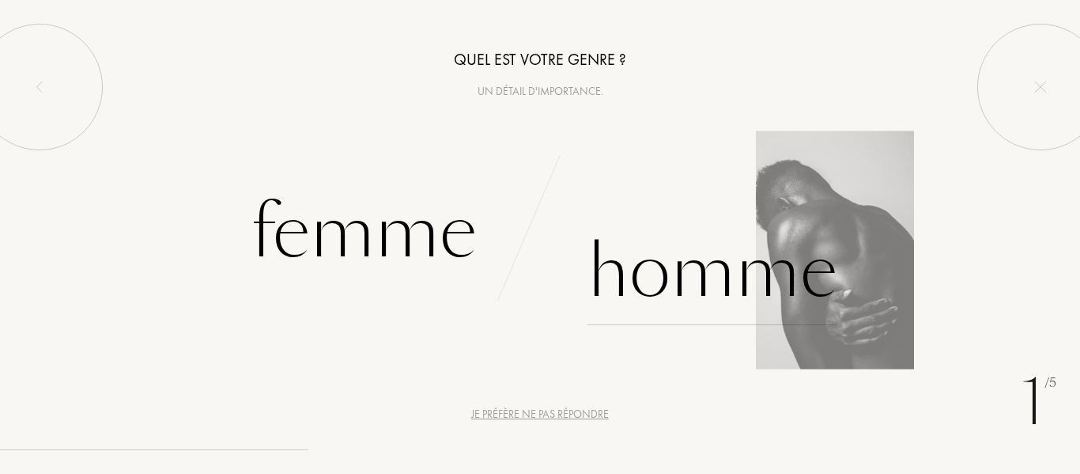
click at [664, 275] on div "Homme" at bounding box center [712, 271] width 250 height 107
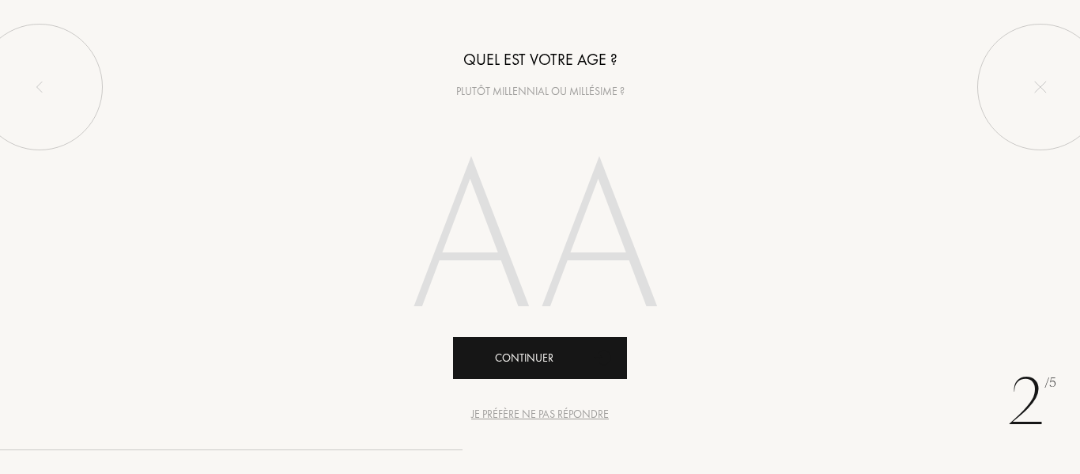
click at [573, 352] on div "Continuer" at bounding box center [540, 358] width 174 height 42
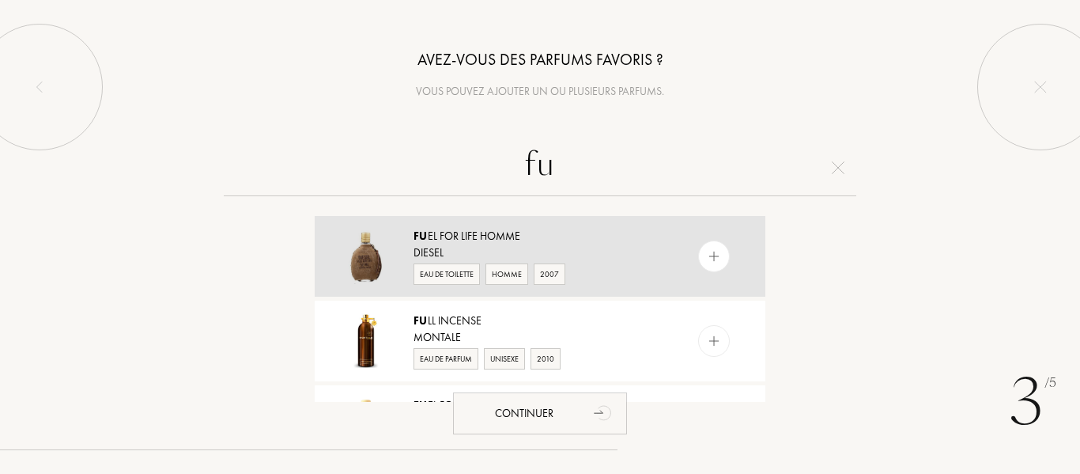
type input "fu"
click at [457, 271] on div "Eau de Toilette" at bounding box center [447, 273] width 66 height 21
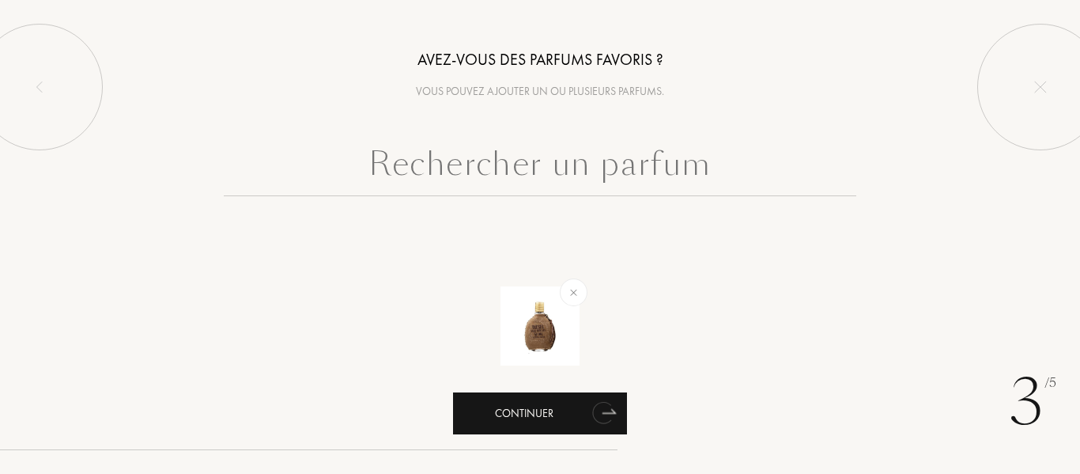
click at [542, 402] on div "Continuer" at bounding box center [540, 413] width 174 height 42
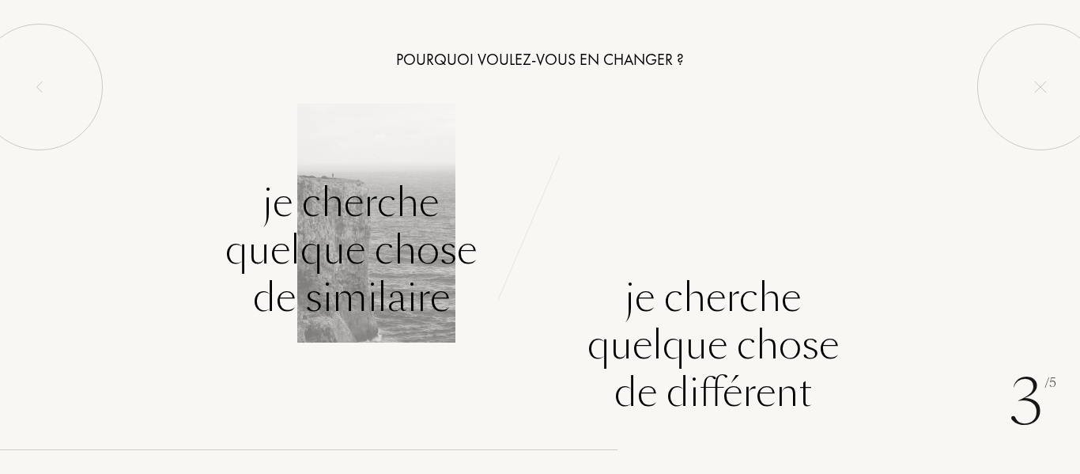
click at [346, 216] on div "Je cherche quelque chose de similaire" at bounding box center [350, 250] width 251 height 142
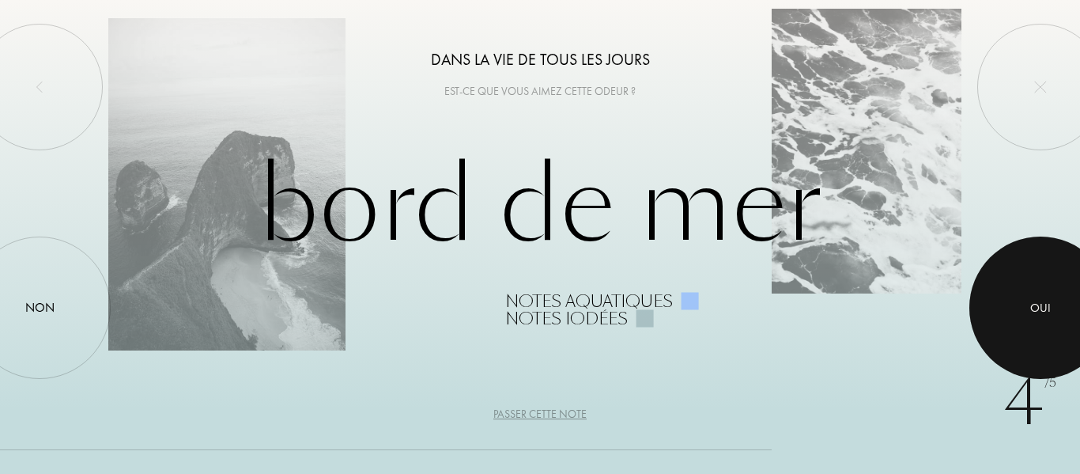
click at [1063, 296] on div at bounding box center [1040, 307] width 142 height 142
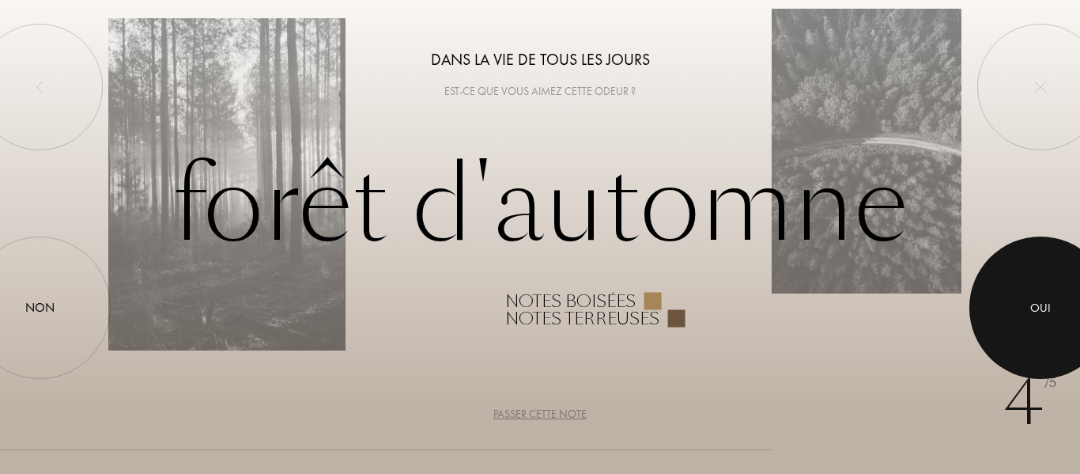
click at [1063, 296] on div at bounding box center [1040, 307] width 142 height 142
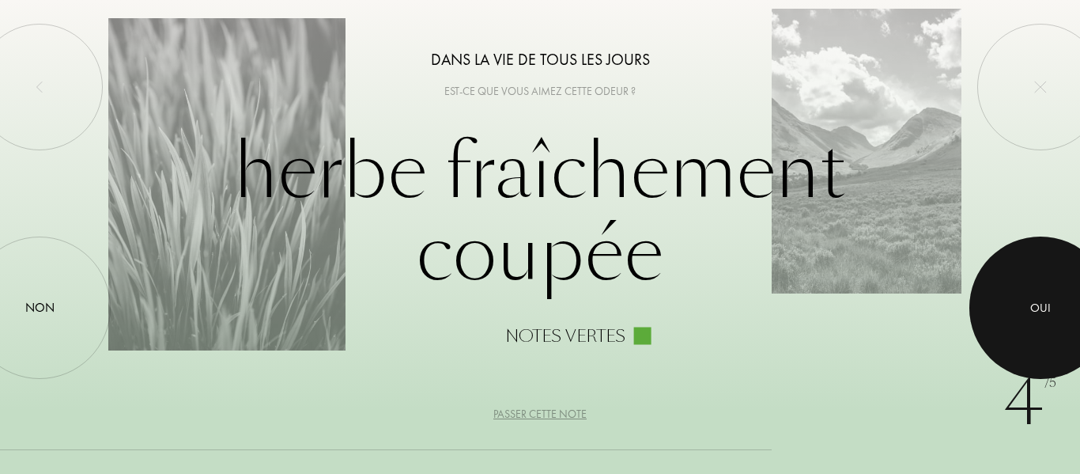
click at [1063, 296] on div at bounding box center [1040, 307] width 142 height 142
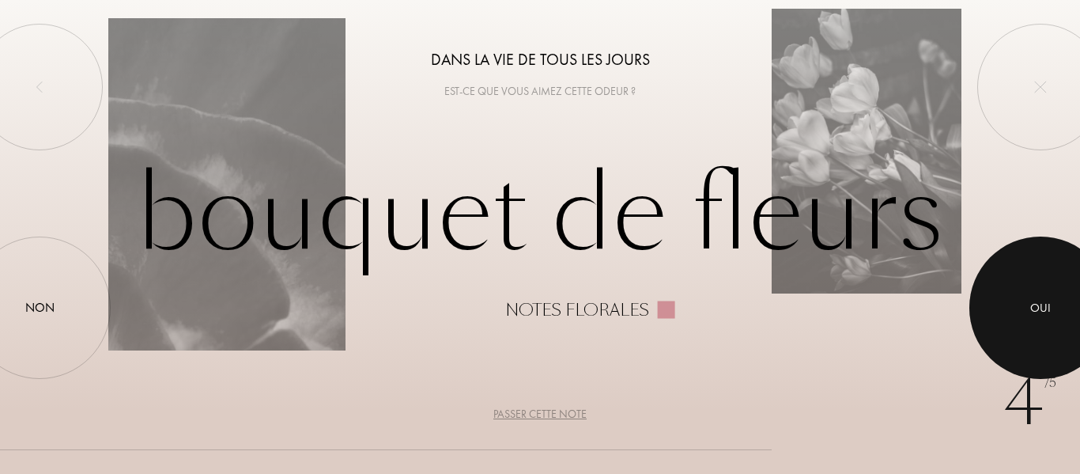
click at [1063, 296] on div at bounding box center [1040, 307] width 142 height 142
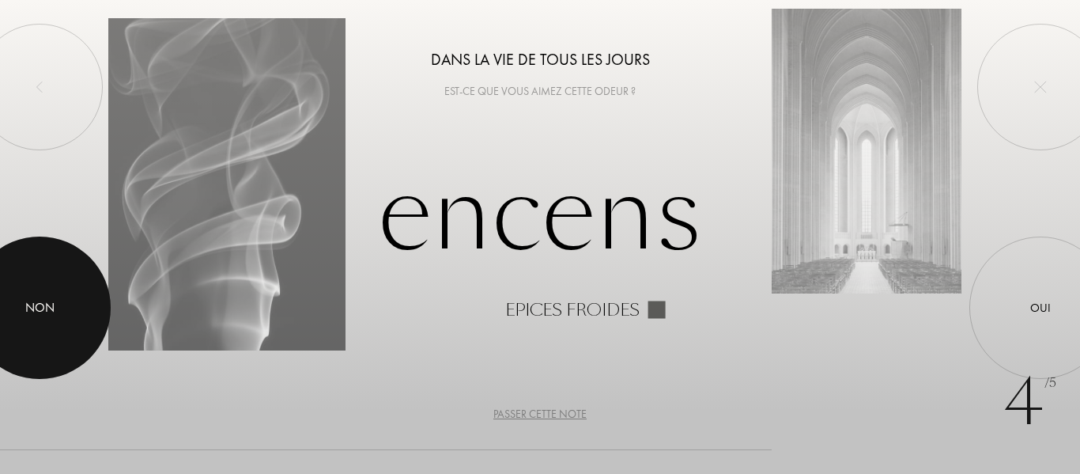
click at [29, 321] on div at bounding box center [39, 307] width 142 height 142
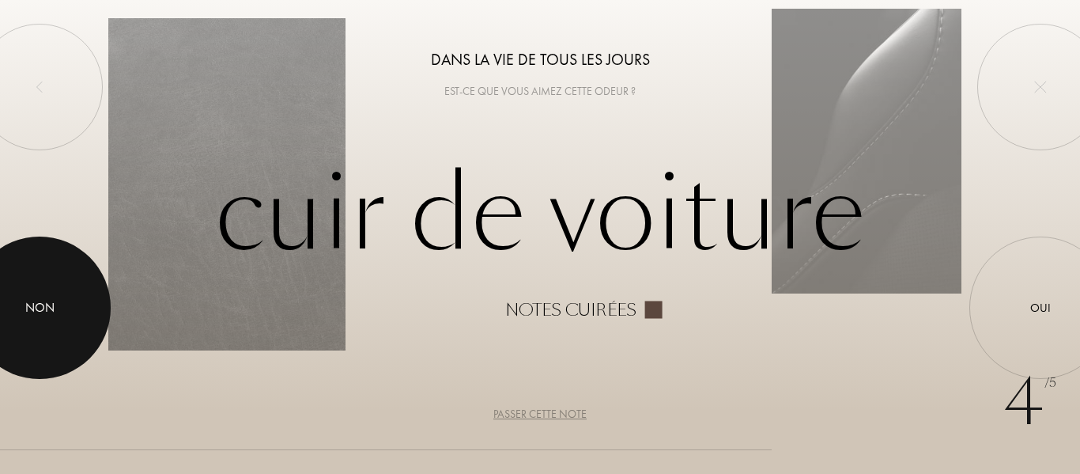
click at [32, 321] on div at bounding box center [39, 307] width 142 height 142
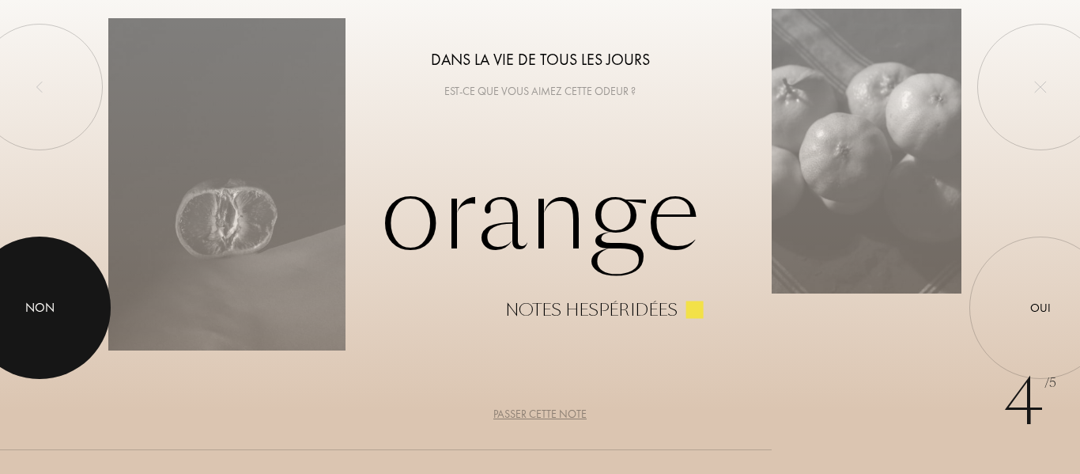
click at [32, 321] on div at bounding box center [39, 307] width 142 height 142
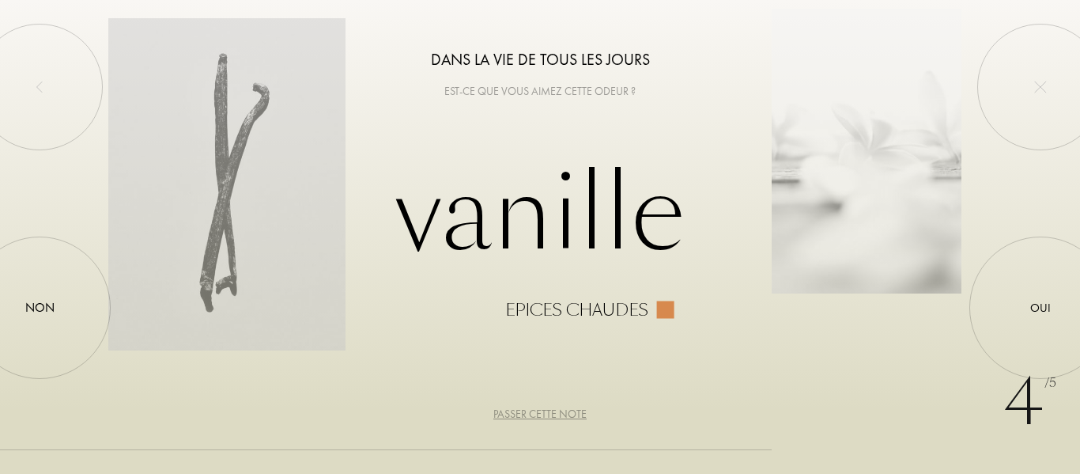
click at [544, 410] on div "Passer cette note" at bounding box center [539, 414] width 93 height 17
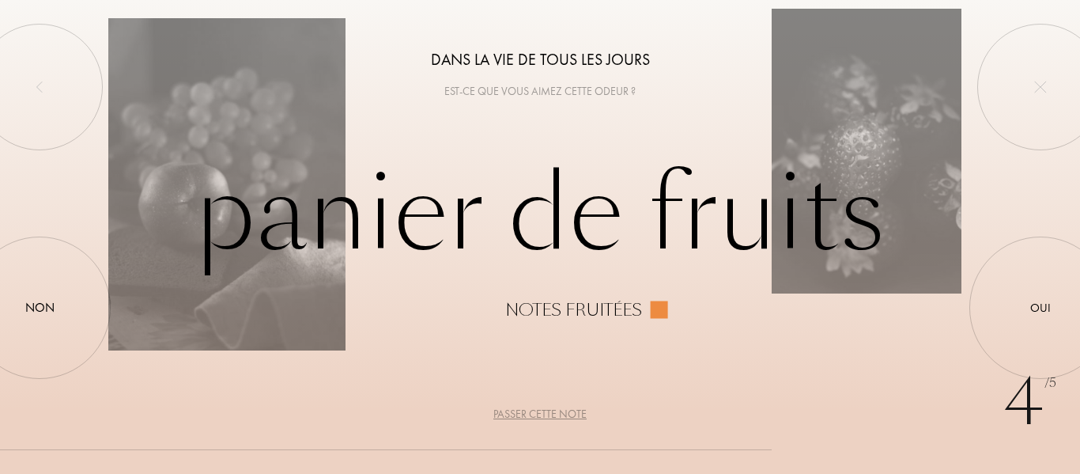
click at [544, 410] on div "Passer cette note" at bounding box center [539, 414] width 93 height 17
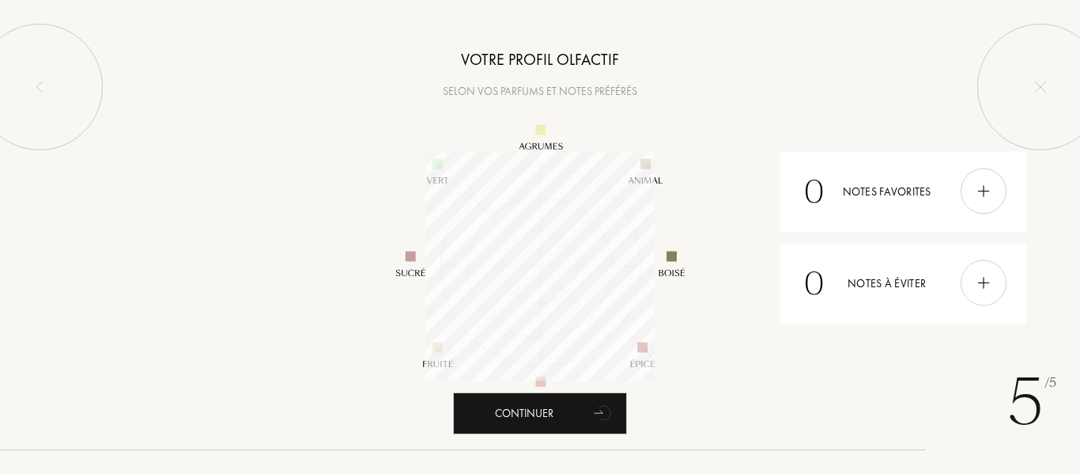
scroll to position [229, 229]
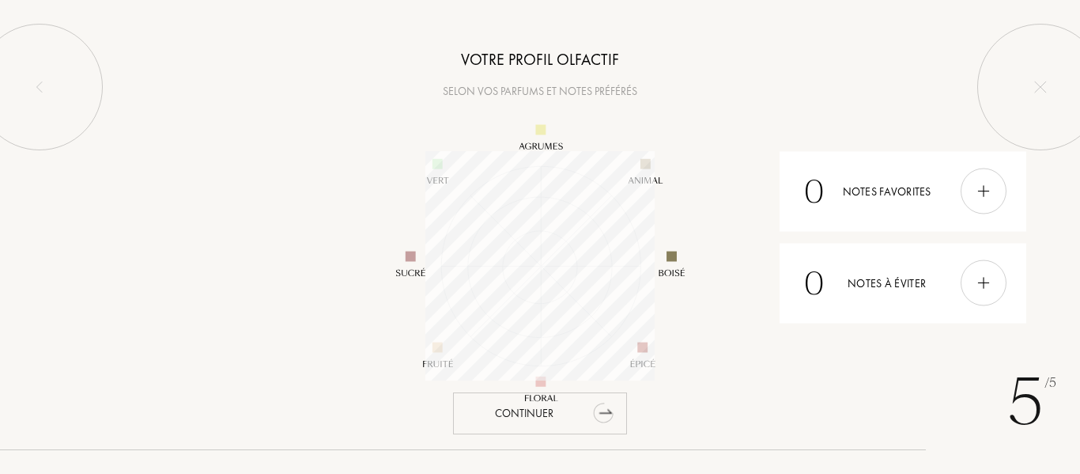
click at [555, 421] on div "Continuer" at bounding box center [540, 413] width 174 height 42
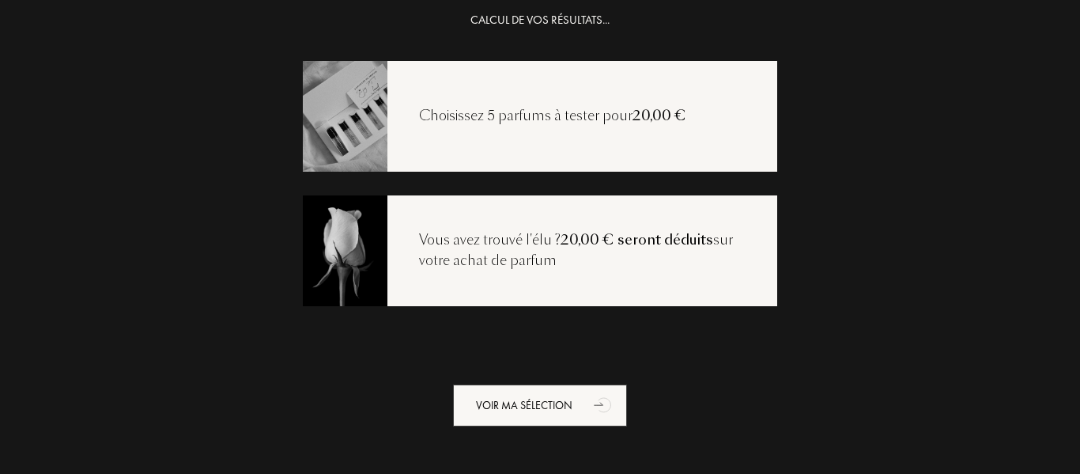
scroll to position [32, 0]
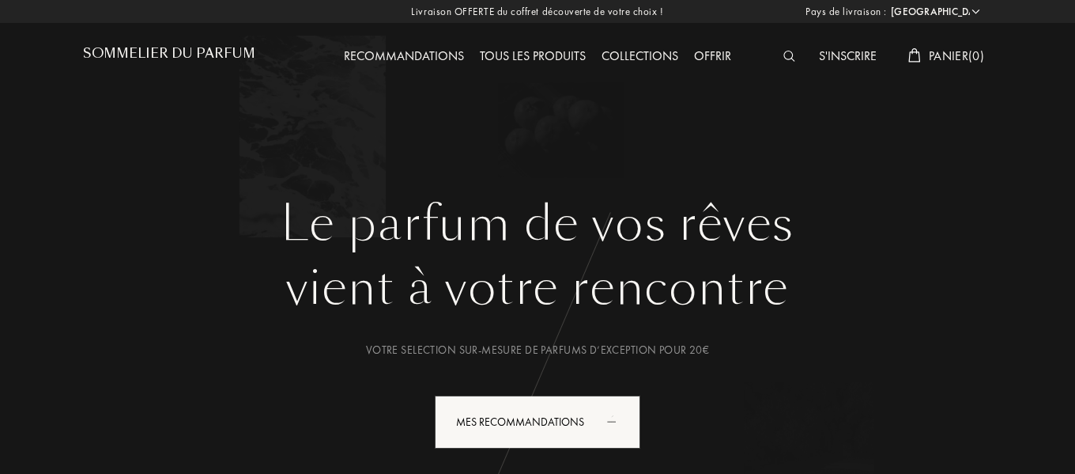
select select "FR"
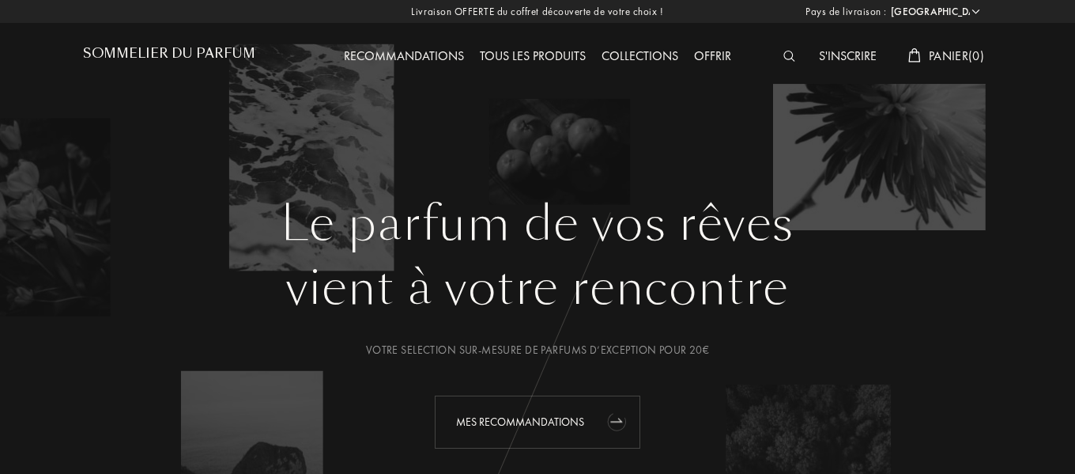
click at [525, 420] on div "Mes Recommandations" at bounding box center [538, 421] width 206 height 53
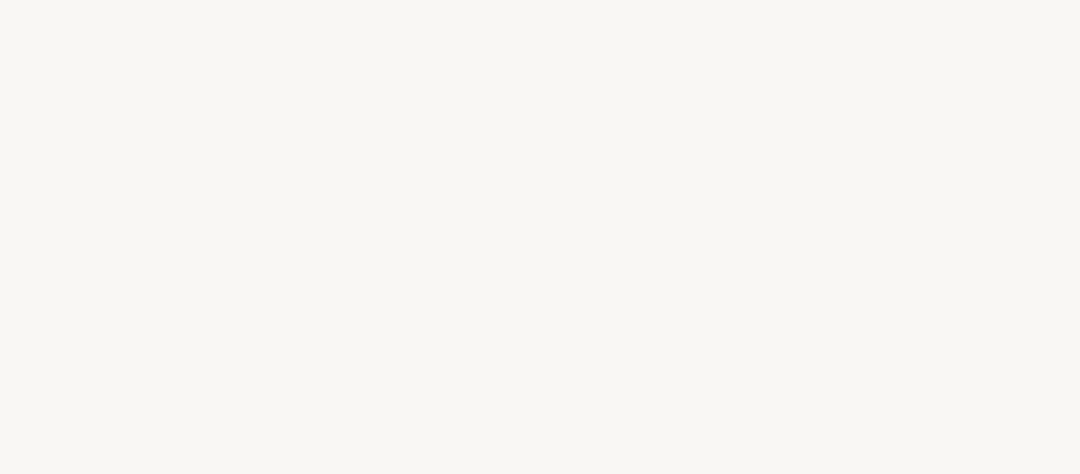
select select "FR"
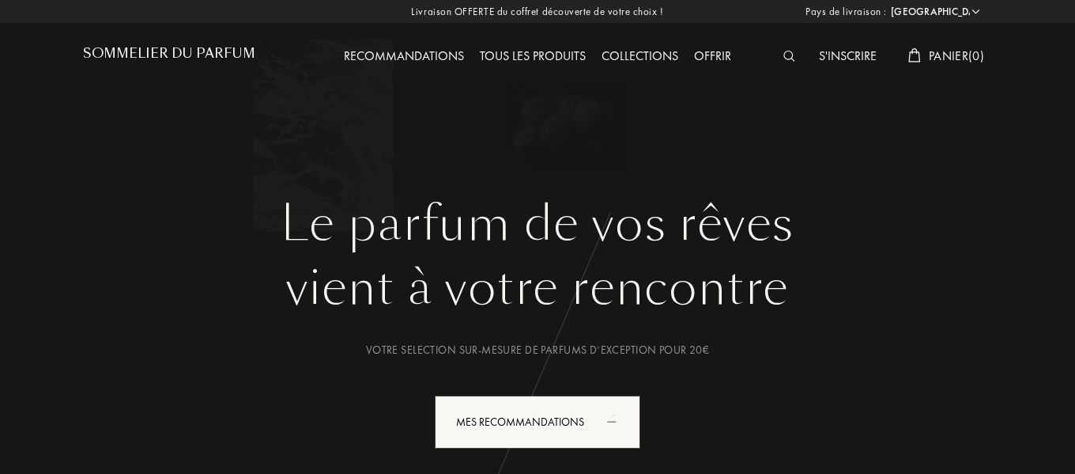
select select "FR"
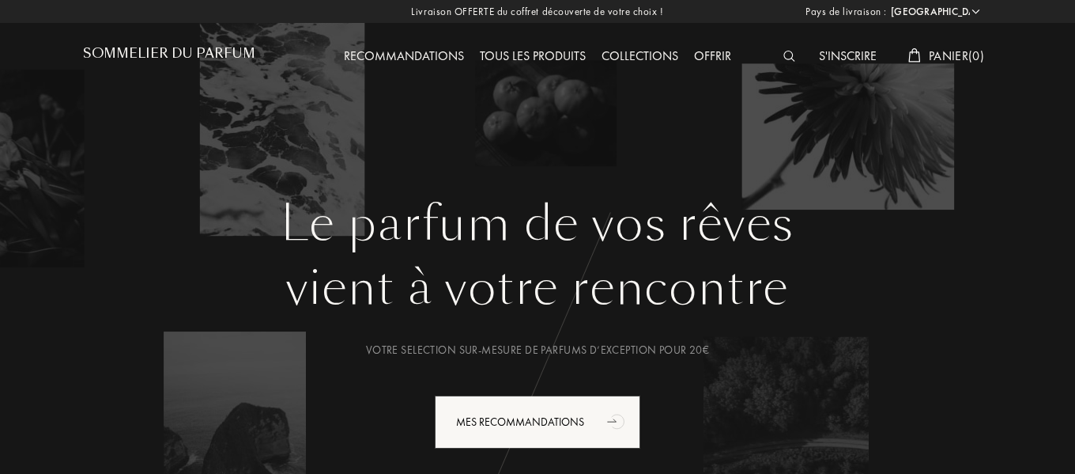
click at [142, 51] on h1 "Sommelier du Parfum" at bounding box center [169, 53] width 172 height 15
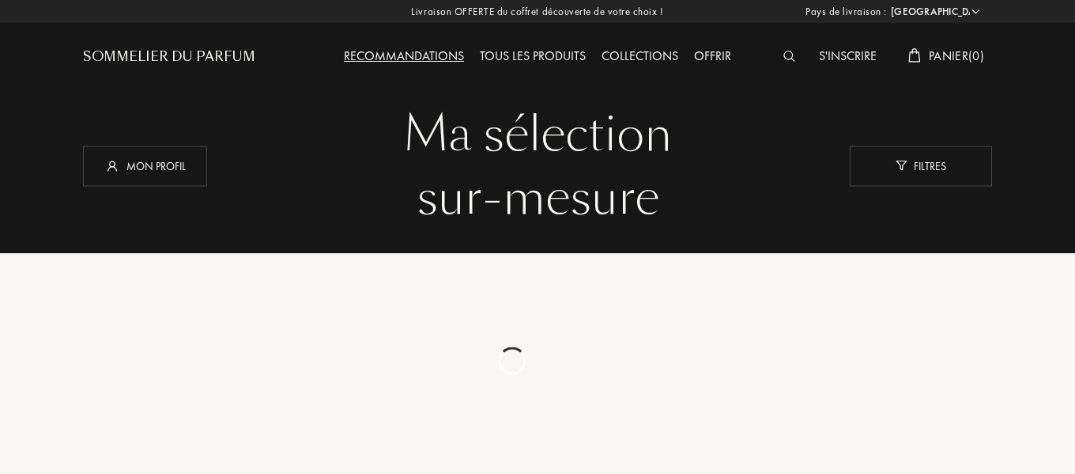
select select "FR"
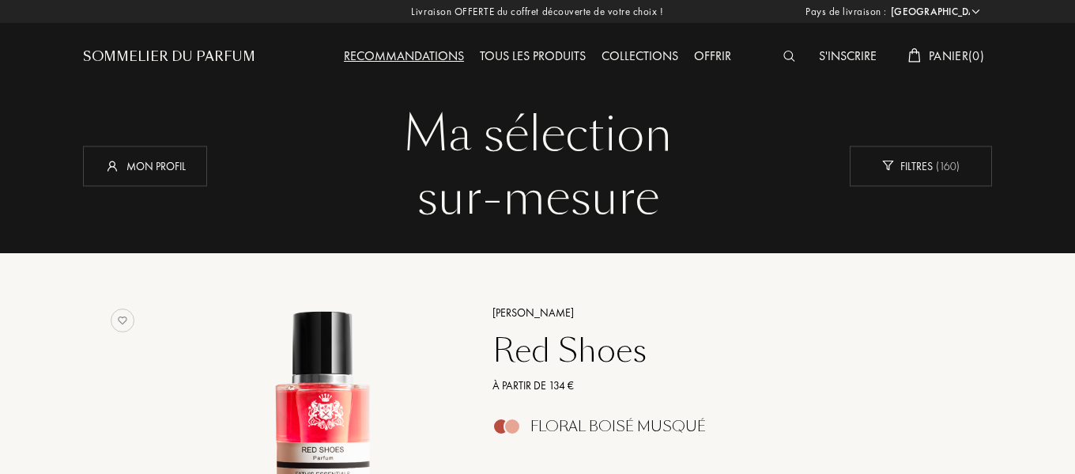
click at [153, 55] on div "Sommelier du Parfum" at bounding box center [169, 56] width 172 height 19
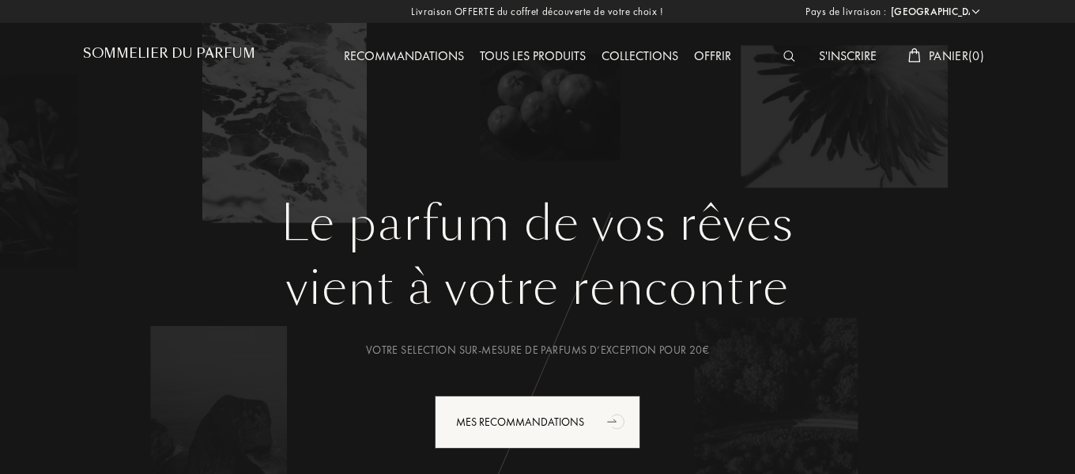
select select "FR"
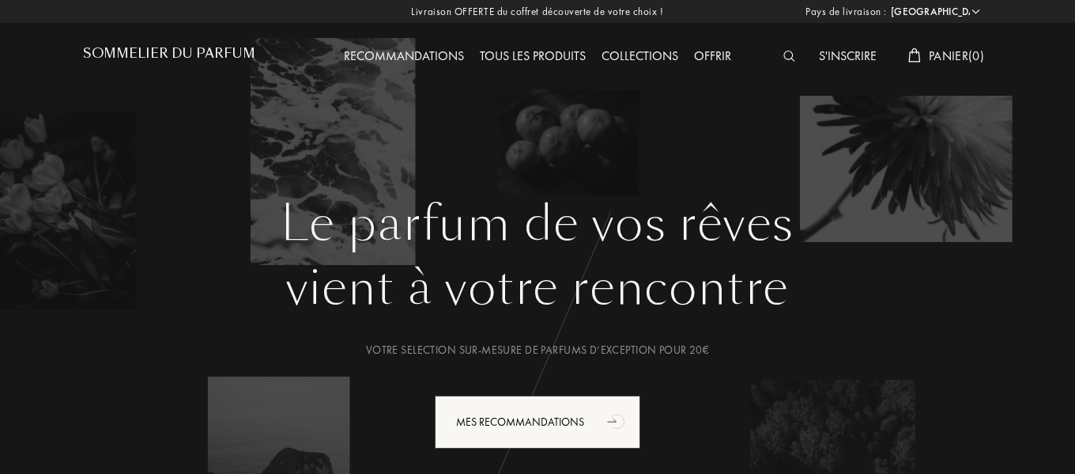
scroll to position [395, 0]
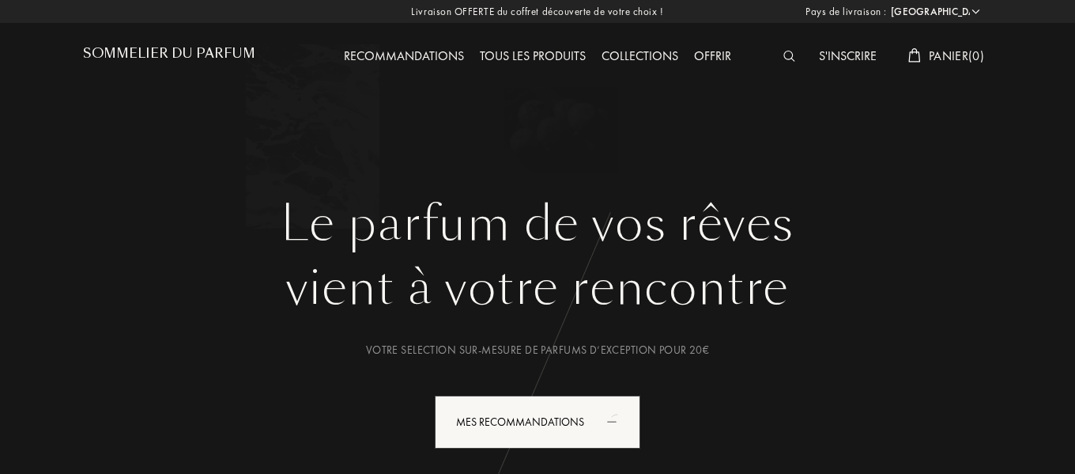
select select "FR"
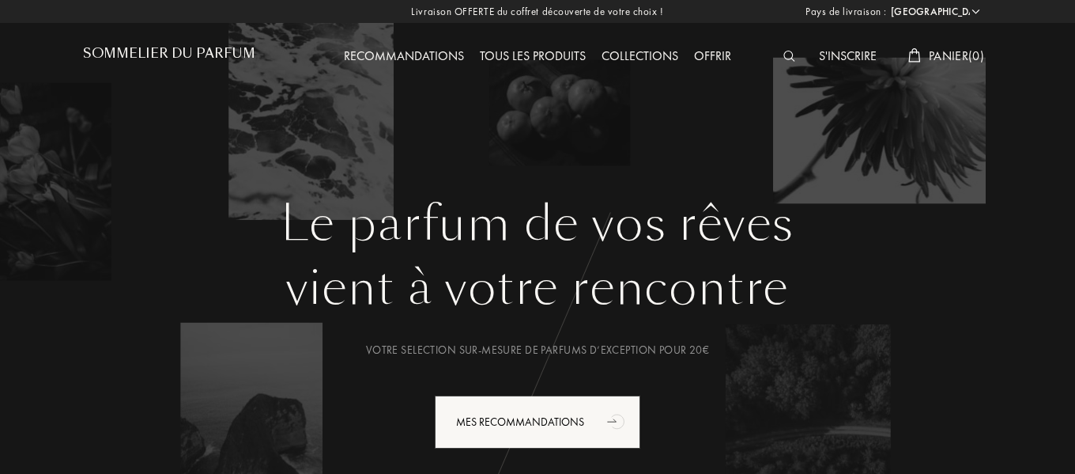
click at [510, 55] on div "Tous les produits" at bounding box center [533, 57] width 122 height 21
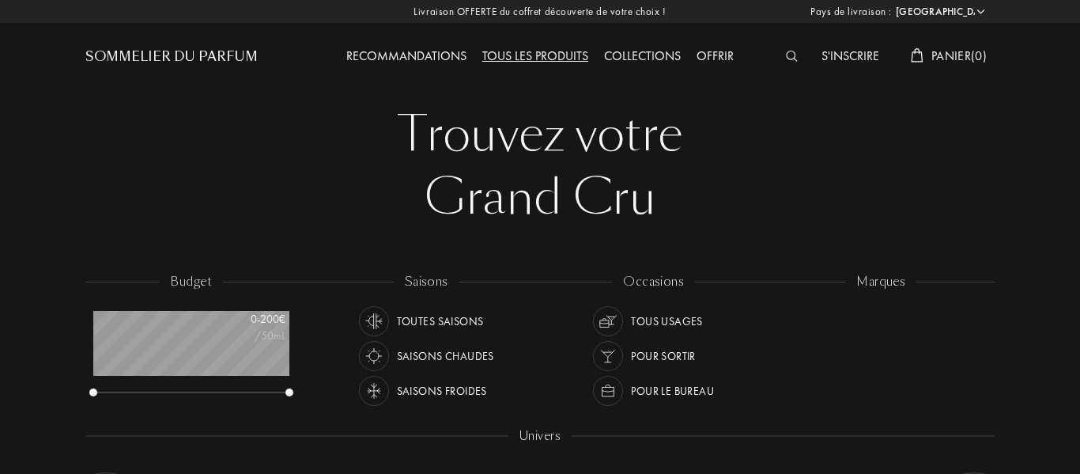
select select "FR"
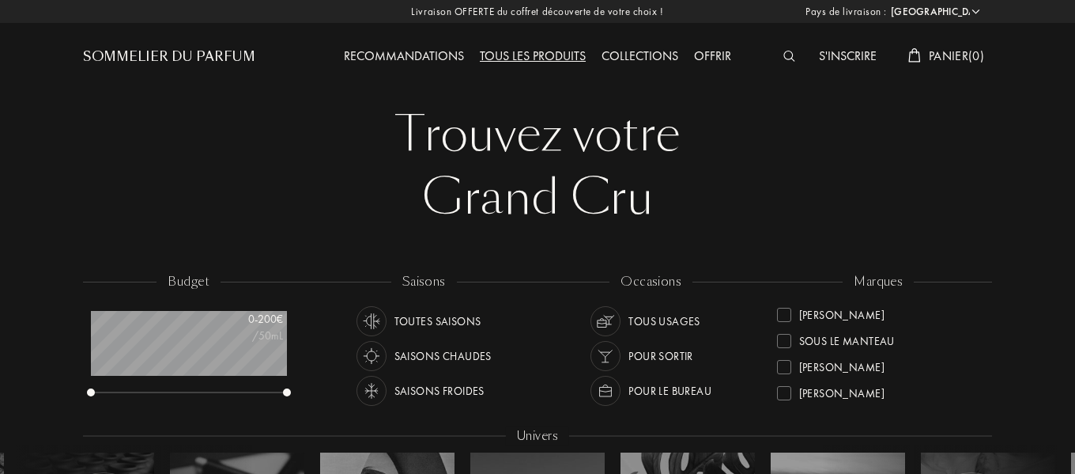
click at [784, 55] on img at bounding box center [790, 56] width 12 height 11
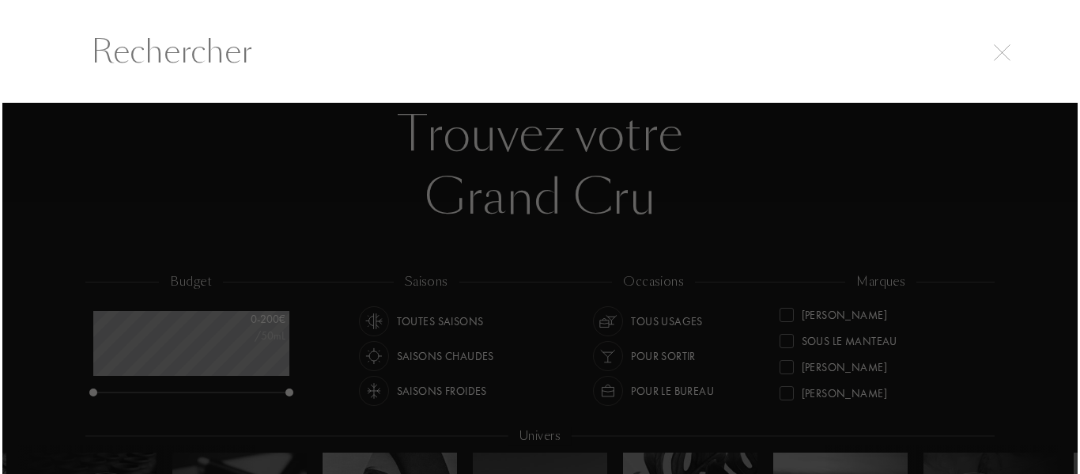
scroll to position [1, 0]
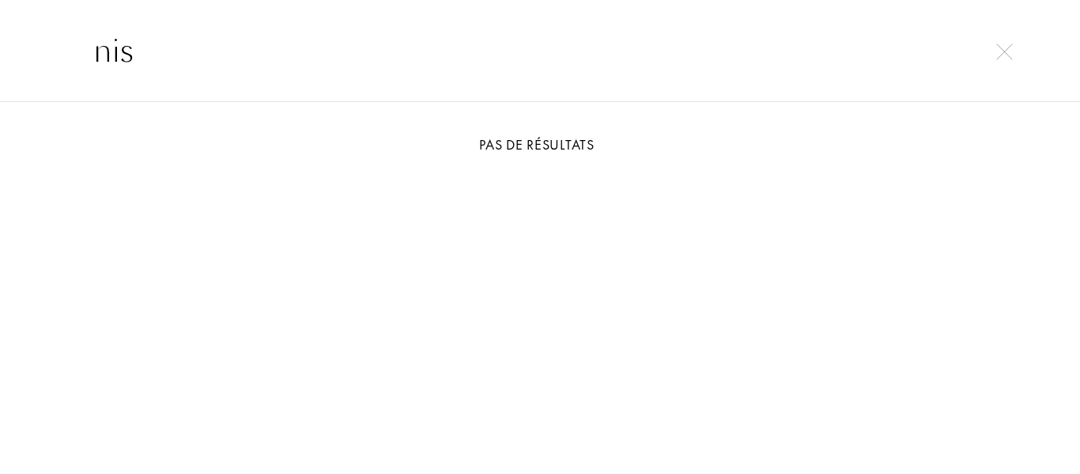
type input "nis"
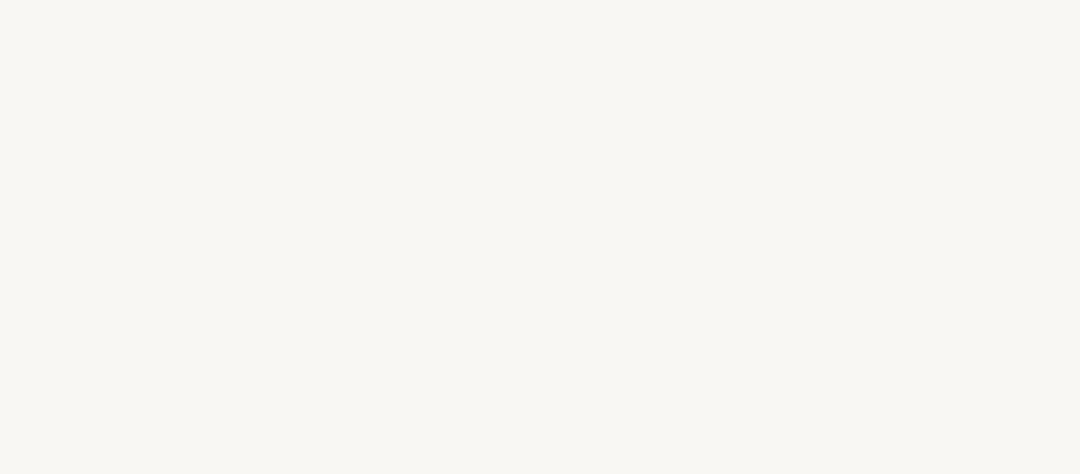
select select "FR"
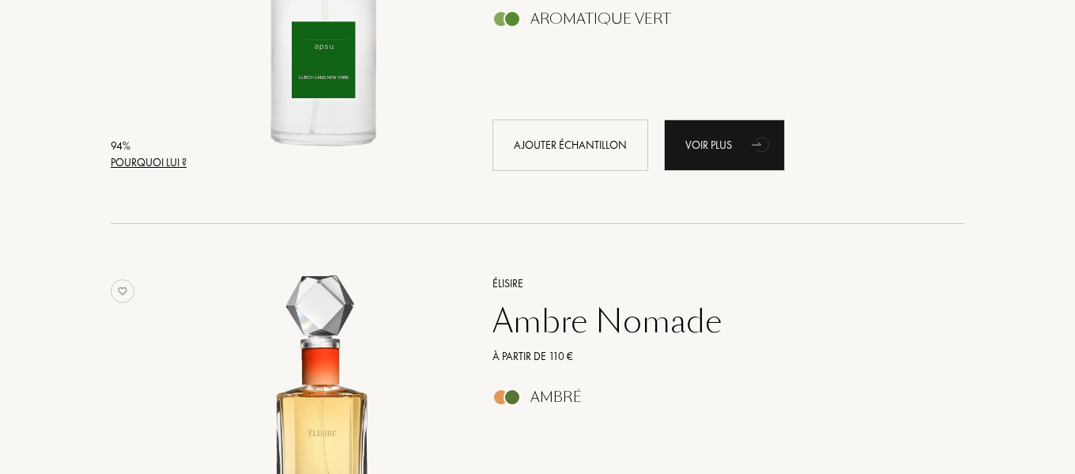
scroll to position [1581, 0]
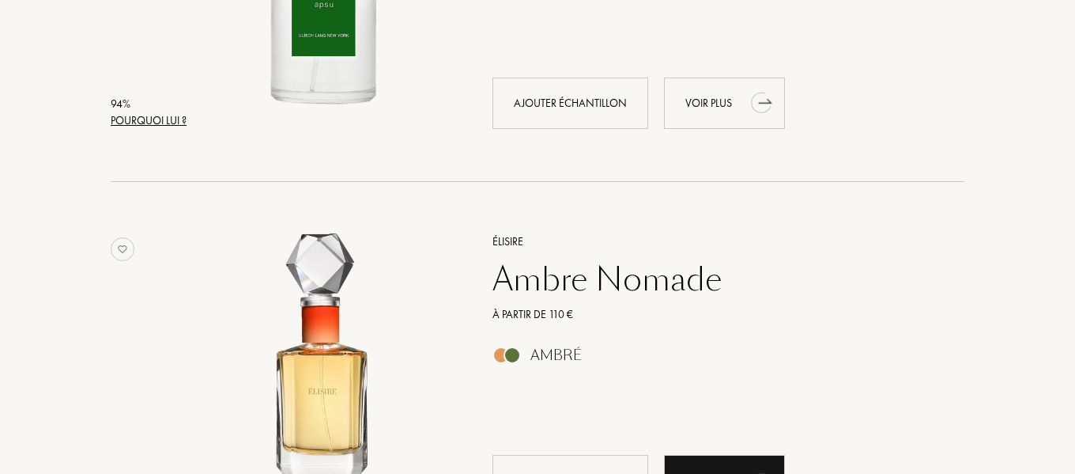
click at [748, 104] on icon "animation" at bounding box center [762, 102] width 32 height 32
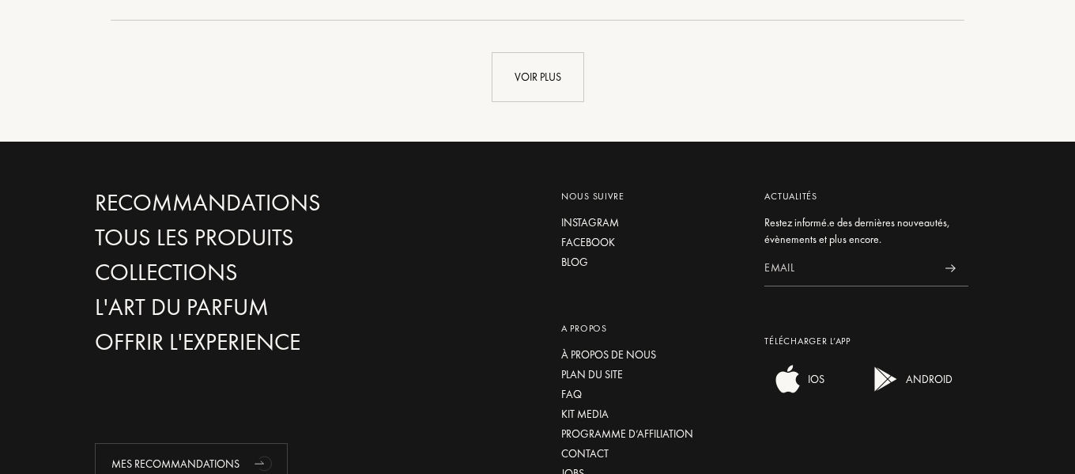
scroll to position [4004, 0]
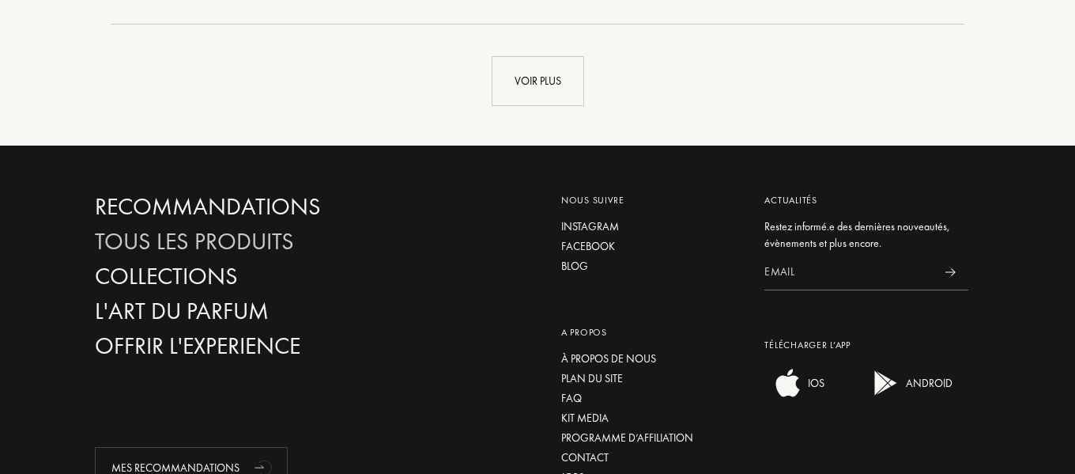
click at [183, 240] on div "Tous les produits" at bounding box center [234, 242] width 279 height 28
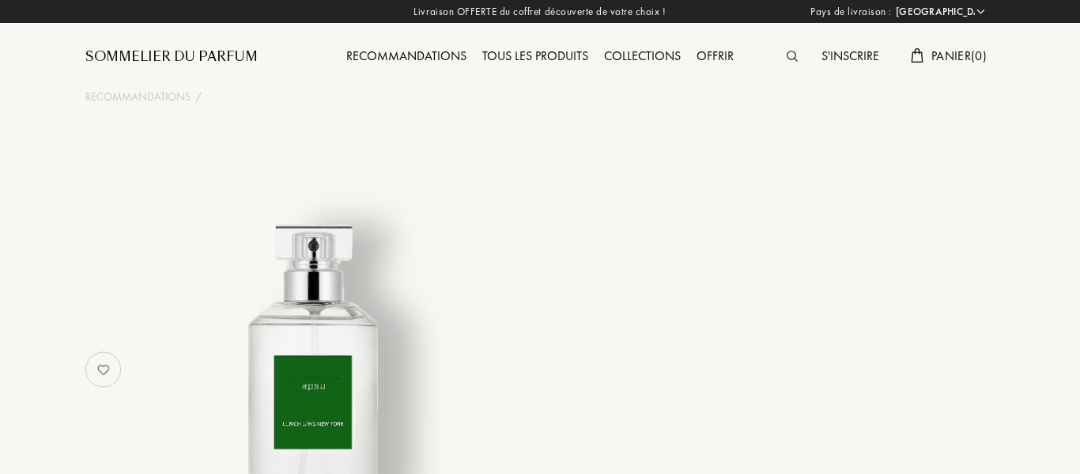
select select "FR"
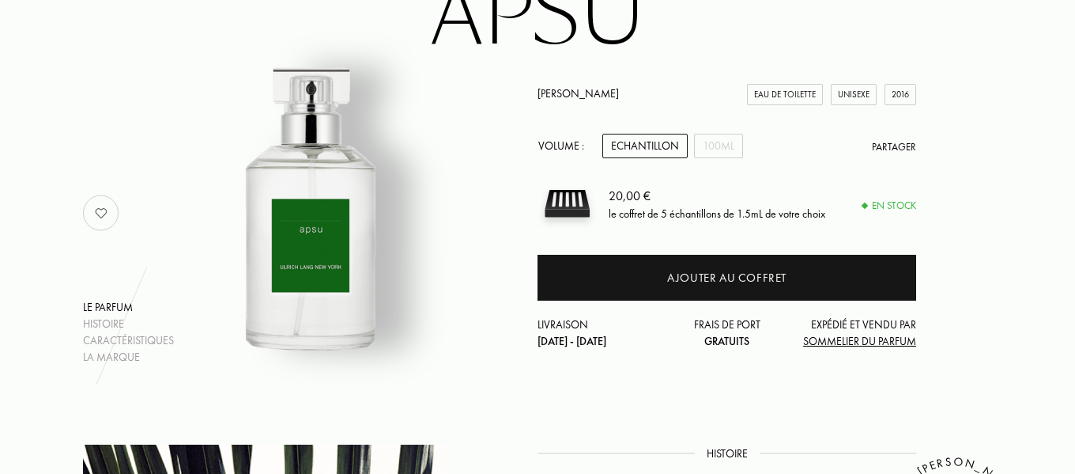
scroll to position [158, 0]
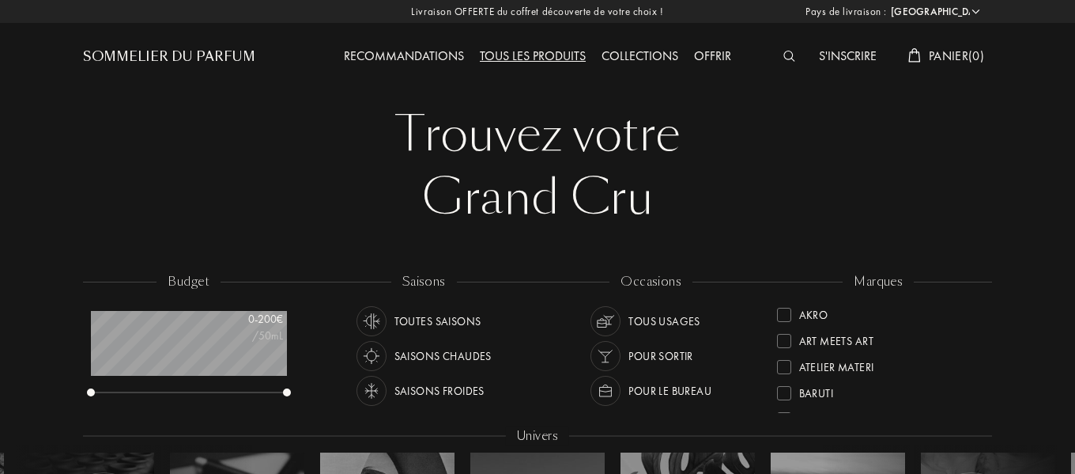
select select "FR"
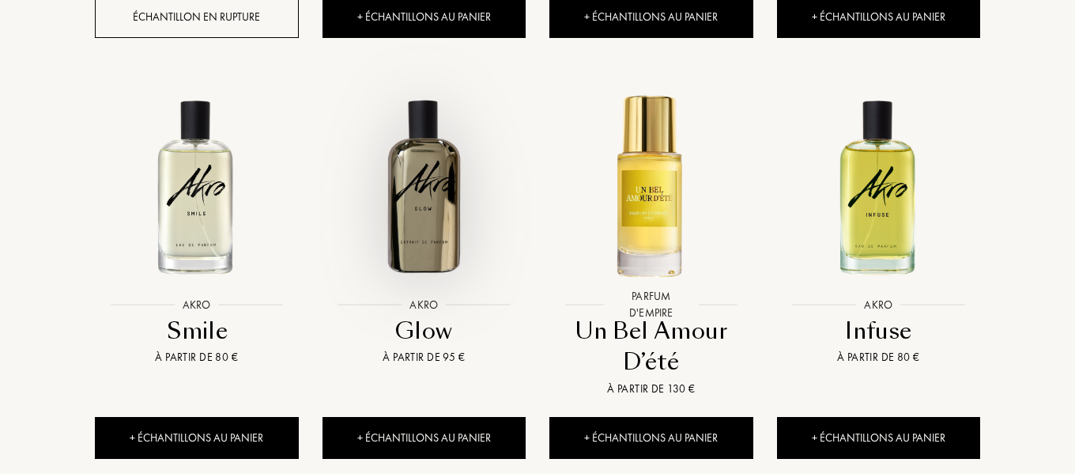
scroll to position [1819, 0]
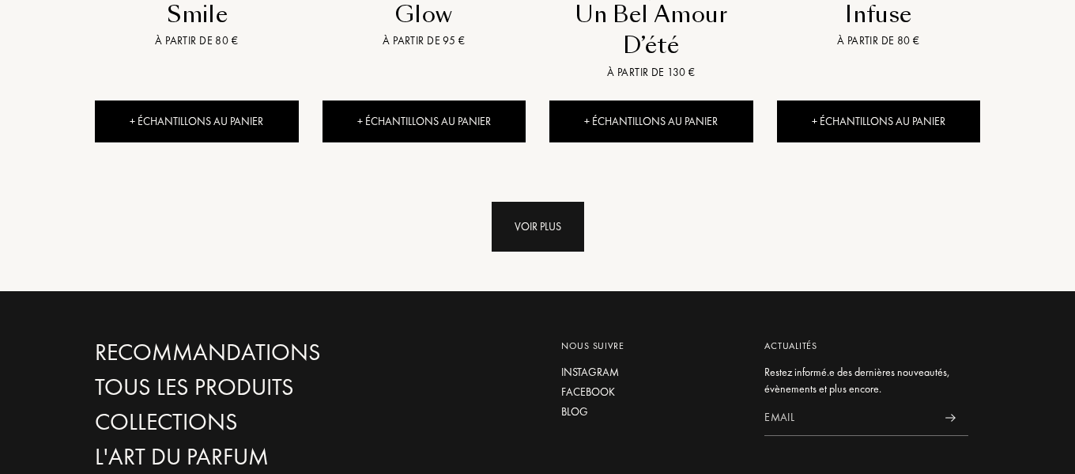
click at [554, 202] on div "Voir plus" at bounding box center [538, 227] width 93 height 50
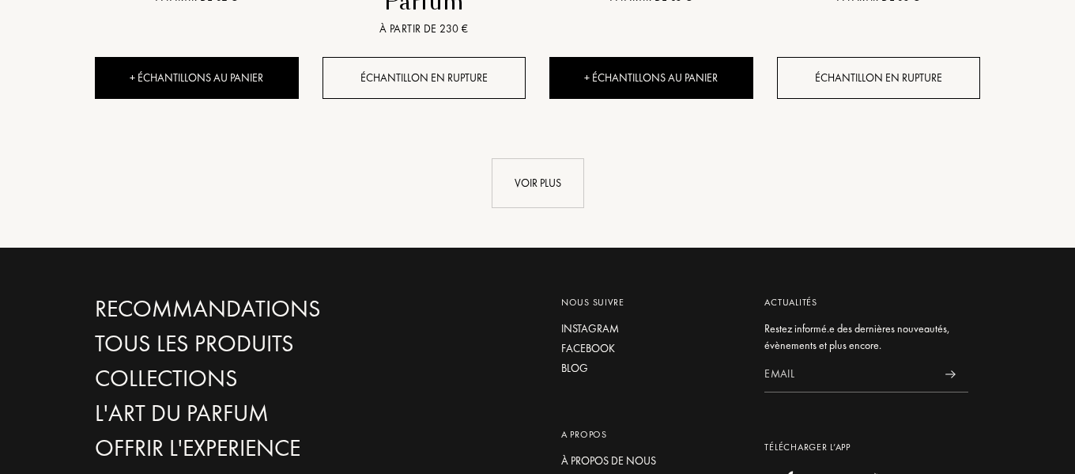
scroll to position [3163, 0]
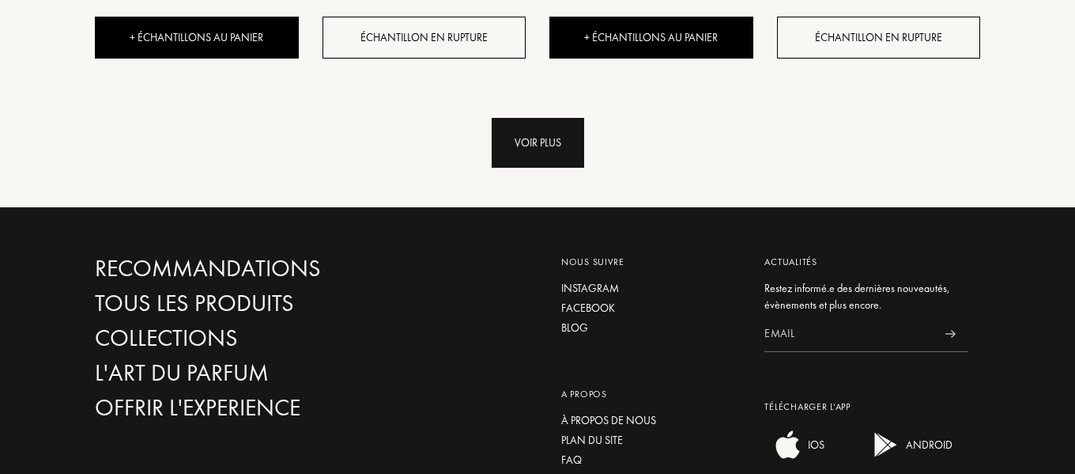
click at [530, 118] on div "Voir plus" at bounding box center [538, 143] width 93 height 50
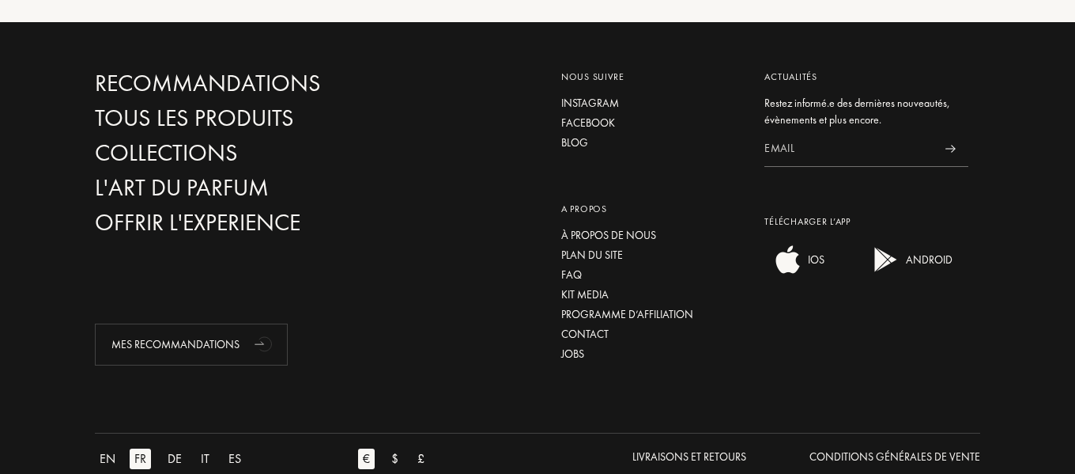
scroll to position [4580, 0]
